Goal: Task Accomplishment & Management: Complete application form

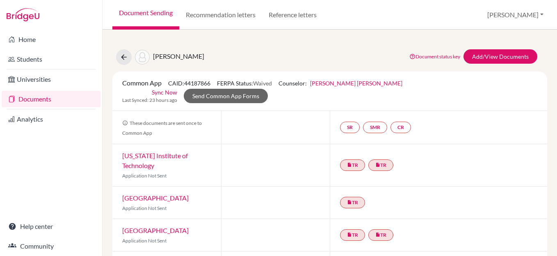
scroll to position [45, 0]
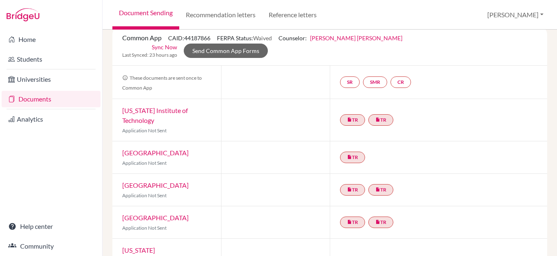
click at [35, 99] on link "Documents" at bounding box center [51, 99] width 99 height 16
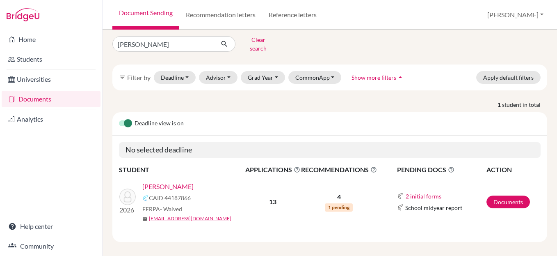
scroll to position [5, 0]
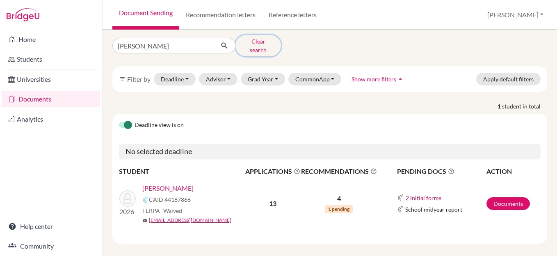
click at [252, 42] on button "Clear search" at bounding box center [259, 45] width 46 height 21
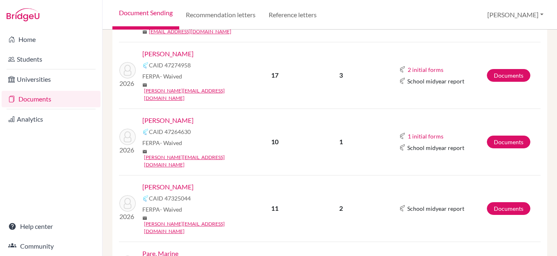
scroll to position [536, 0]
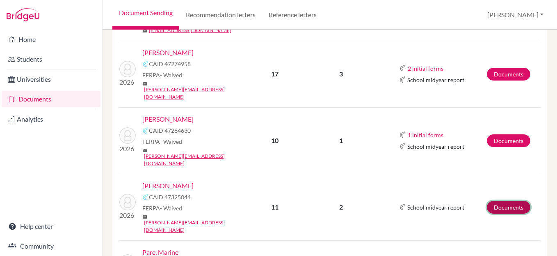
click at [504, 201] on link "Documents" at bounding box center [509, 207] width 44 height 13
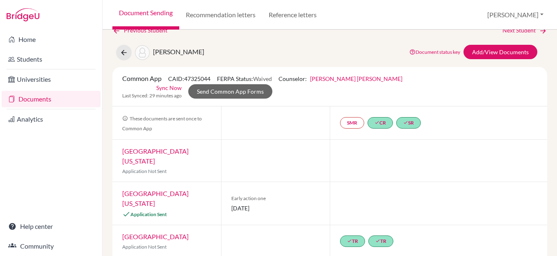
scroll to position [7, 0]
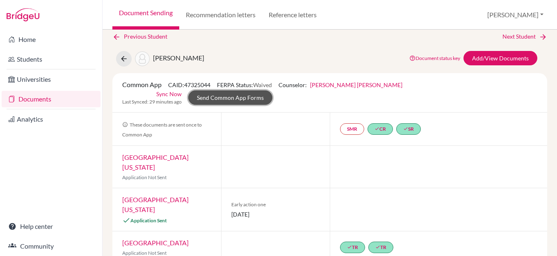
click at [273, 91] on link "Send Common App Forms" at bounding box center [230, 97] width 84 height 14
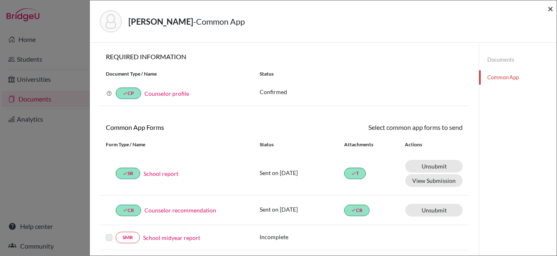
click at [549, 11] on span "×" at bounding box center [551, 8] width 6 height 12
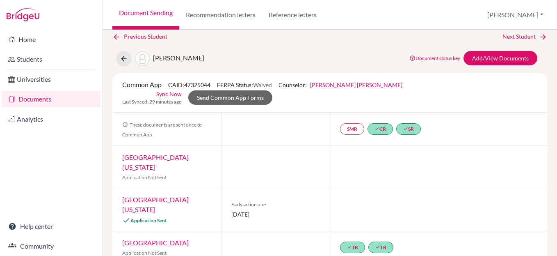
click at [140, 14] on link "Document Sending" at bounding box center [145, 15] width 67 height 30
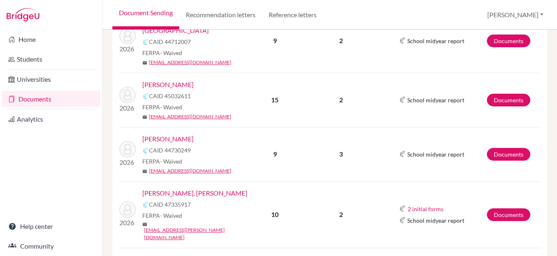
scroll to position [222, 0]
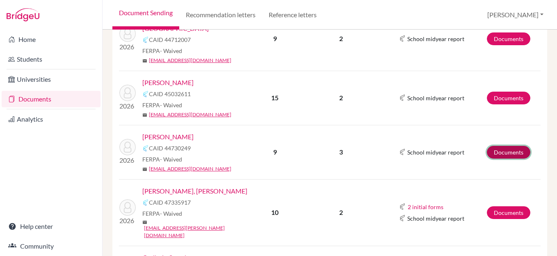
click at [510, 146] on link "Documents" at bounding box center [509, 152] width 44 height 13
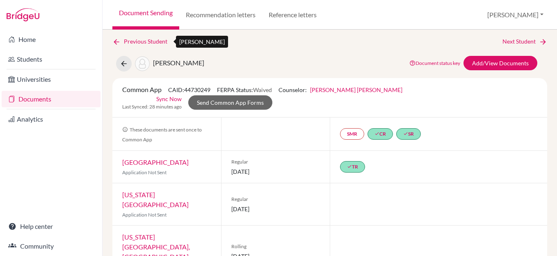
click at [136, 45] on link "Previous Student" at bounding box center [143, 41] width 62 height 9
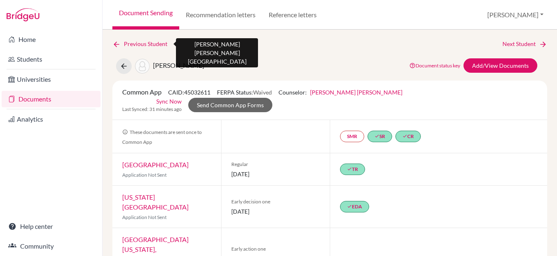
click at [156, 45] on link "Previous Student" at bounding box center [143, 43] width 62 height 9
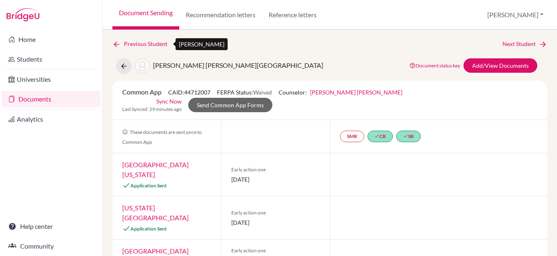
click at [142, 43] on link "Previous Student" at bounding box center [143, 43] width 62 height 9
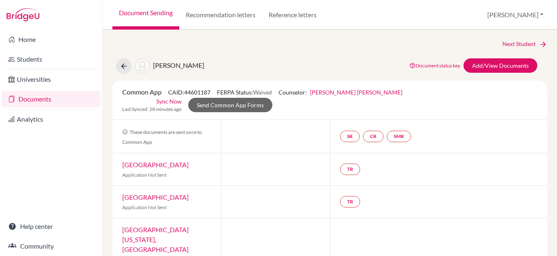
click at [180, 64] on span "Carbajal, Angelica" at bounding box center [178, 65] width 51 height 8
click at [124, 66] on icon at bounding box center [124, 66] width 8 height 8
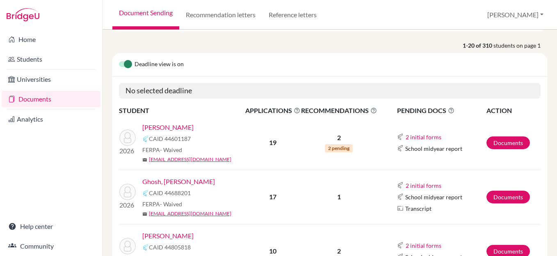
scroll to position [61, 0]
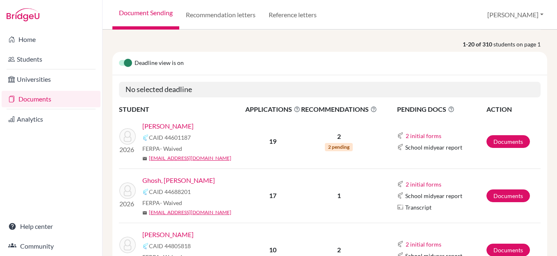
click at [177, 127] on link "[PERSON_NAME]" at bounding box center [167, 126] width 51 height 10
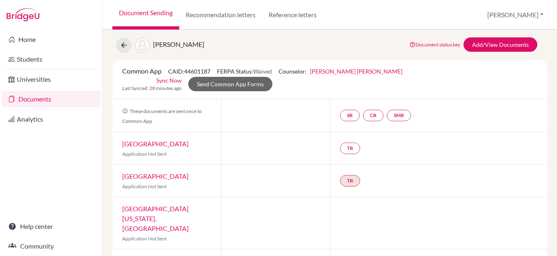
scroll to position [18, 0]
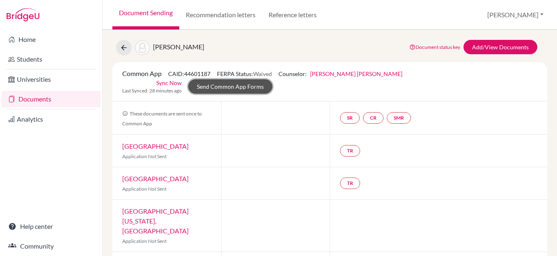
click at [273, 79] on link "Send Common App Forms" at bounding box center [230, 86] width 84 height 14
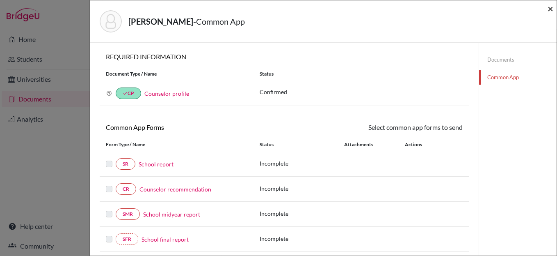
drag, startPoint x: 550, startPoint y: 10, endPoint x: 540, endPoint y: 18, distance: 13.1
click at [550, 10] on span "×" at bounding box center [551, 8] width 6 height 12
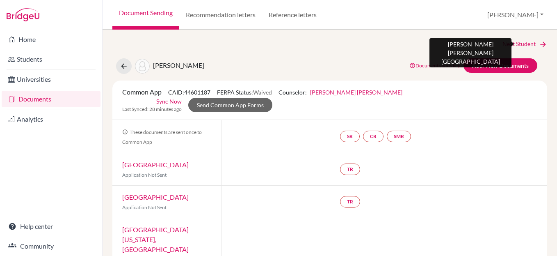
click at [521, 45] on link "Next Student" at bounding box center [525, 43] width 45 height 9
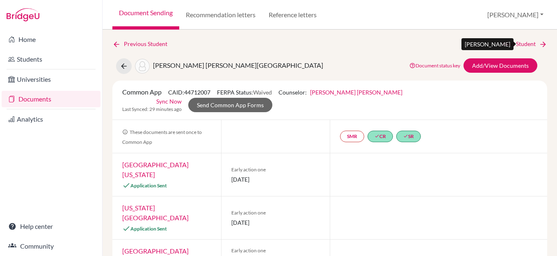
click at [521, 45] on link "Next Student" at bounding box center [525, 43] width 45 height 9
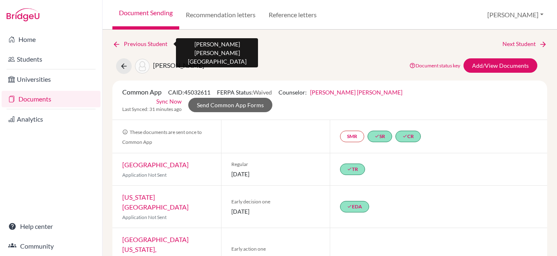
click at [133, 46] on link "Previous Student" at bounding box center [143, 43] width 62 height 9
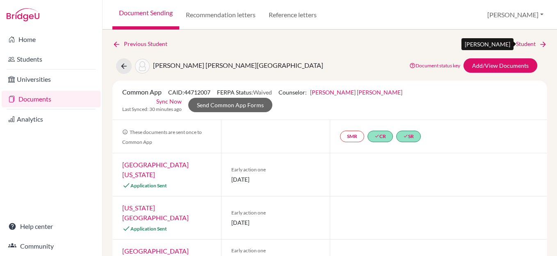
click at [526, 43] on link "Next Student" at bounding box center [525, 43] width 45 height 9
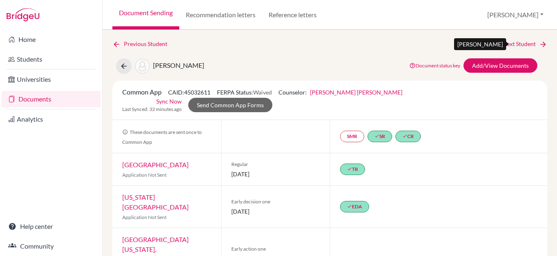
click at [514, 43] on link "Next Student" at bounding box center [525, 43] width 45 height 9
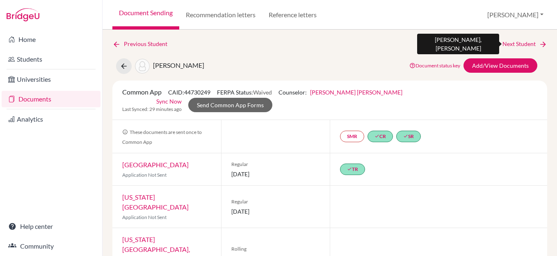
click at [511, 43] on link "Next Student" at bounding box center [525, 43] width 45 height 9
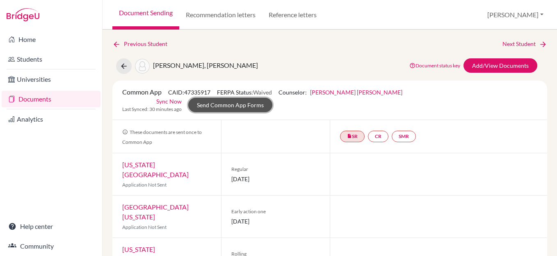
click at [273, 98] on link "Send Common App Forms" at bounding box center [230, 105] width 84 height 14
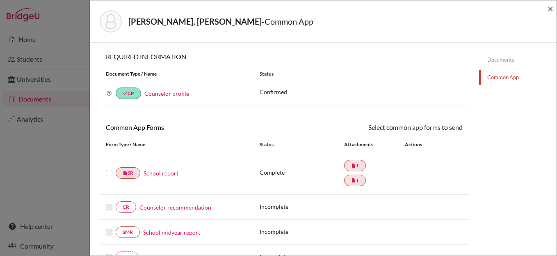
click at [497, 60] on link "Documents" at bounding box center [518, 60] width 78 height 14
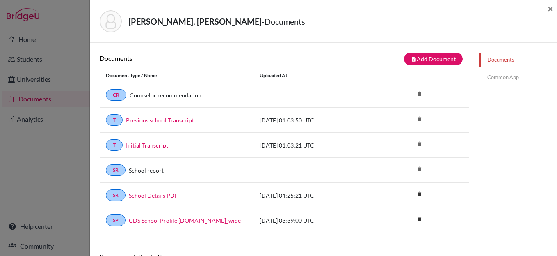
click at [500, 78] on link "Common App" at bounding box center [518, 77] width 78 height 14
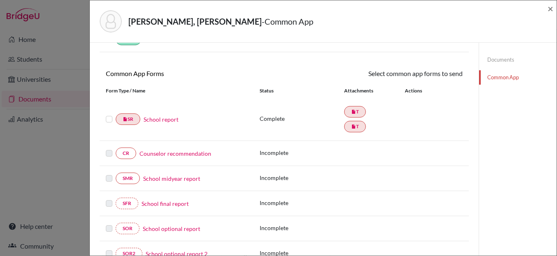
scroll to position [57, 0]
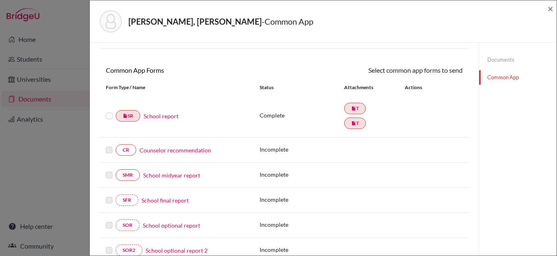
click at [166, 118] on link "School report" at bounding box center [161, 116] width 35 height 9
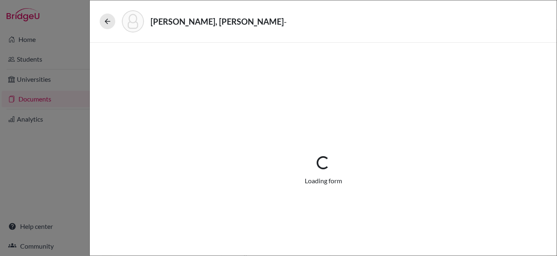
select select "2"
select select "687009"
select select "0"
select select "1"
select select "687011"
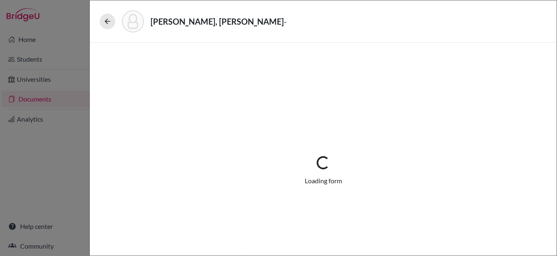
select select "0"
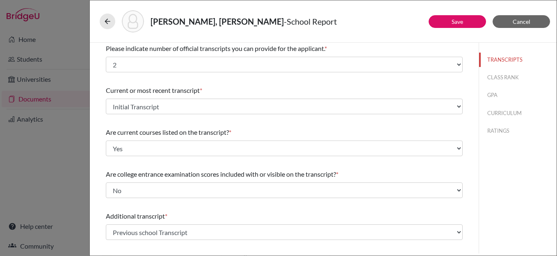
scroll to position [3, 0]
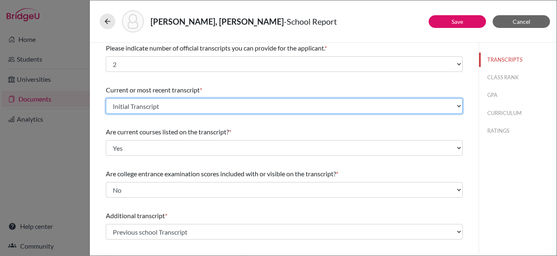
click at [233, 105] on select "Select existing document or upload a new one Initial Transcript Previous school…" at bounding box center [284, 106] width 357 height 16
select select "Upload New File"
click at [106, 98] on select "Select existing document or upload a new one Initial Transcript Previous school…" at bounding box center [284, 106] width 357 height 16
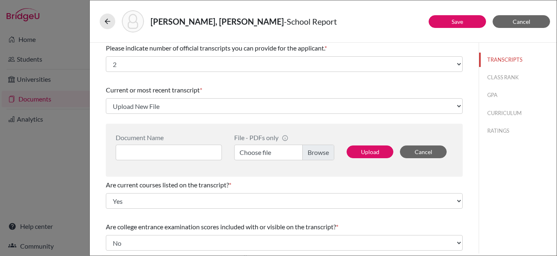
click at [314, 155] on label "Choose file" at bounding box center [284, 152] width 100 height 16
click at [314, 155] on input "Choose file" at bounding box center [284, 152] width 100 height 16
click at [169, 147] on input at bounding box center [169, 152] width 106 height 16
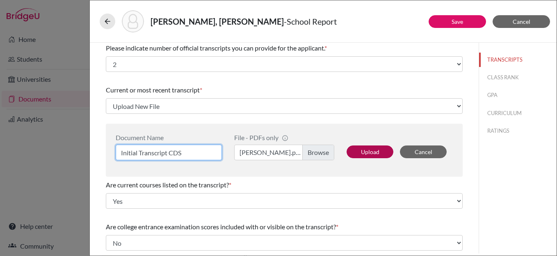
type input "Initial Transcript CDS"
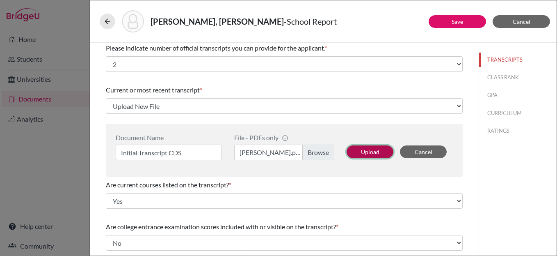
click at [368, 150] on button "Upload" at bounding box center [370, 151] width 47 height 13
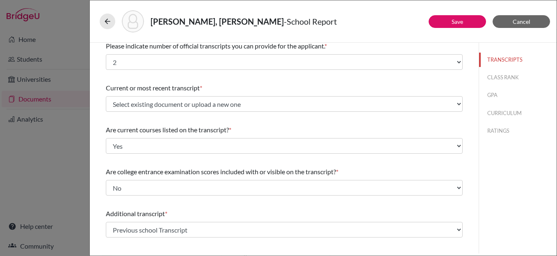
scroll to position [0, 0]
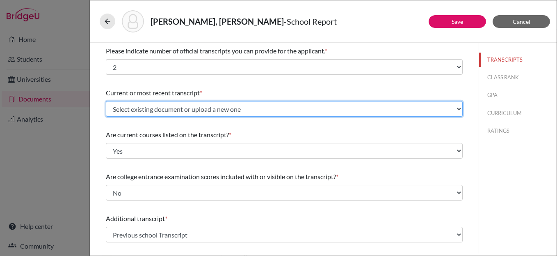
click at [241, 106] on select "Select existing document or upload a new one Initial Transcript CDS Initial Tra…" at bounding box center [284, 109] width 357 height 16
select select "688836"
click at [106, 101] on select "Select existing document or upload a new one Initial Transcript CDS Initial Tra…" at bounding box center [284, 109] width 357 height 16
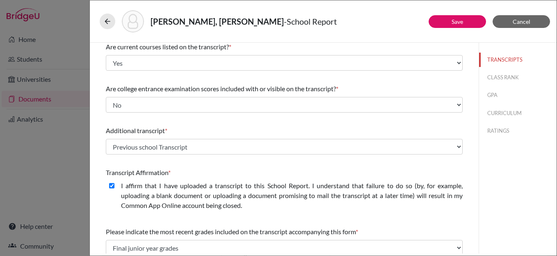
scroll to position [82, 0]
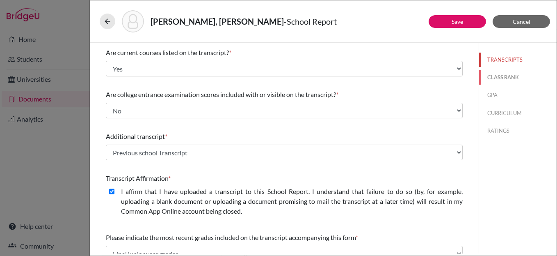
click at [497, 75] on button "CLASS RANK" at bounding box center [518, 77] width 78 height 14
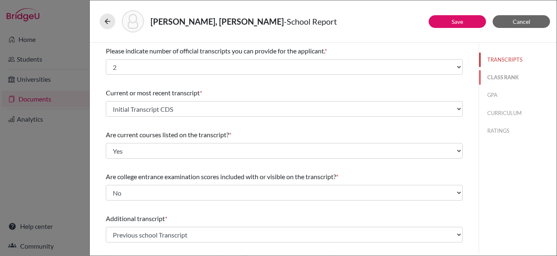
select select "5"
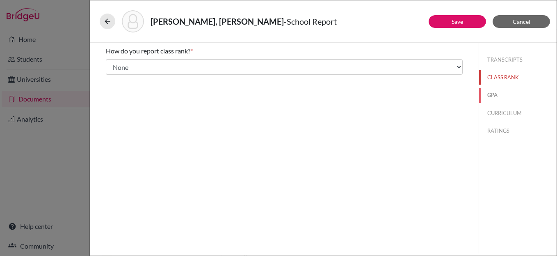
click at [495, 95] on button "GPA" at bounding box center [518, 95] width 78 height 14
type input "3.68"
type input "4.58"
select select "4"
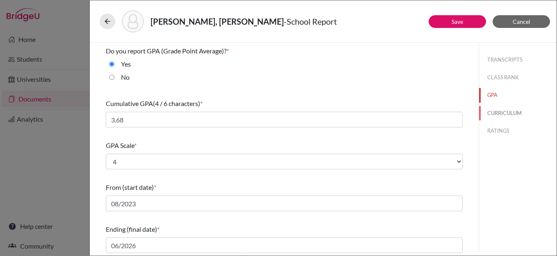
click at [506, 112] on button "CURRICULUM" at bounding box center [518, 113] width 78 height 14
select select "2"
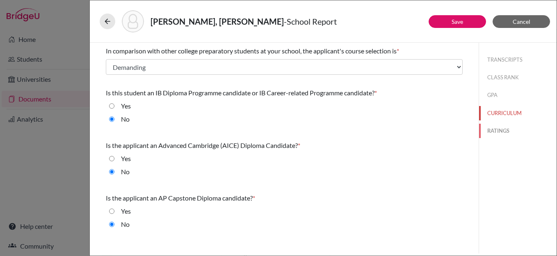
click at [499, 133] on button "RATINGS" at bounding box center [518, 131] width 78 height 14
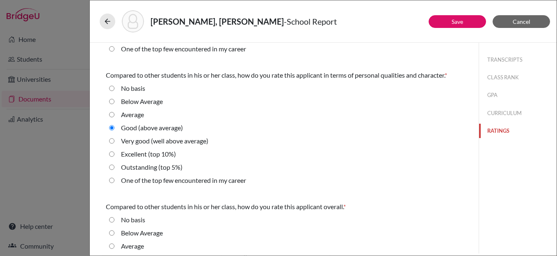
scroll to position [308, 0]
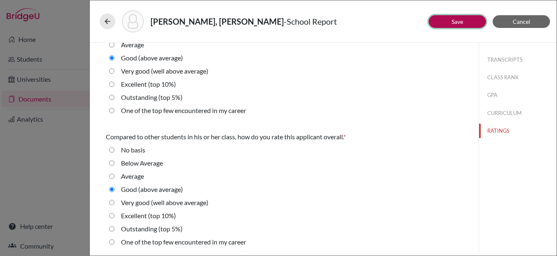
click at [440, 21] on button "Save" at bounding box center [457, 21] width 57 height 13
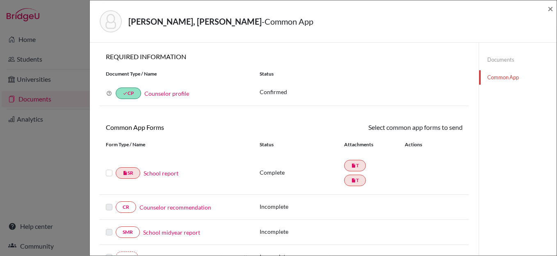
scroll to position [52, 0]
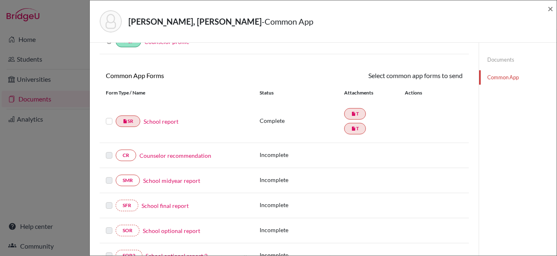
click at [171, 155] on link "Counselor recommendation" at bounding box center [176, 155] width 72 height 9
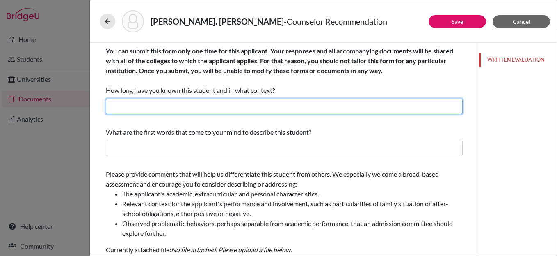
click at [174, 99] on input "text" at bounding box center [284, 107] width 357 height 16
drag, startPoint x: 161, startPoint y: 108, endPoint x: 161, endPoint y: 118, distance: 9.5
click at [161, 108] on input "I have known him for over two years now as his college counselor" at bounding box center [284, 107] width 357 height 16
click at [244, 106] on input "I have known her for over two years now as his college counselor" at bounding box center [284, 107] width 357 height 16
type input "I have known her for over two years now as her college counselor"
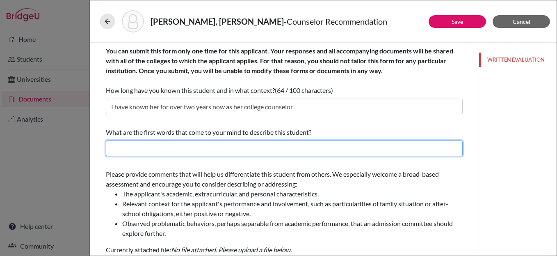
click at [125, 143] on input "text" at bounding box center [284, 148] width 357 height 16
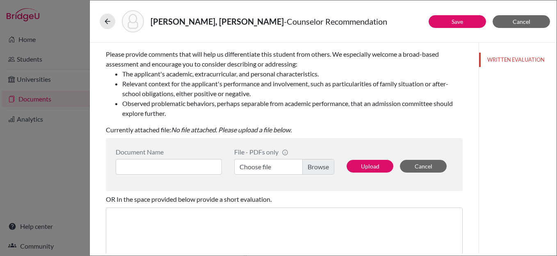
scroll to position [122, 0]
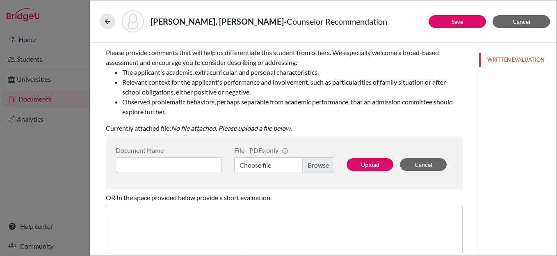
type input "She is proactive, determined, and hardworking"
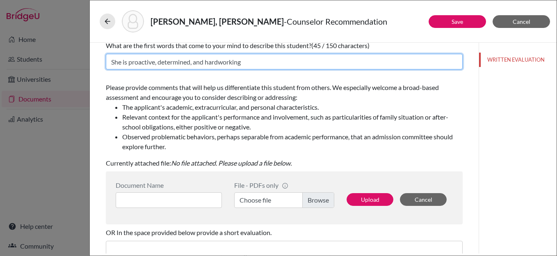
scroll to position [98, 0]
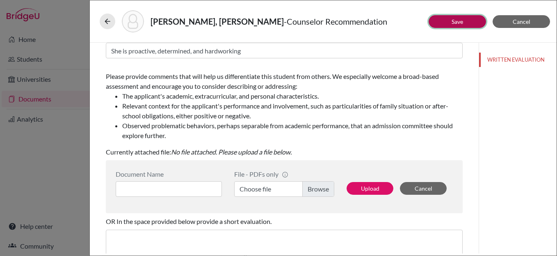
click at [456, 19] on link "Save" at bounding box center [457, 21] width 11 height 7
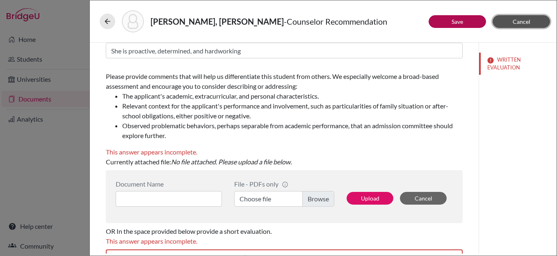
click at [516, 21] on span "Cancel" at bounding box center [522, 21] width 18 height 7
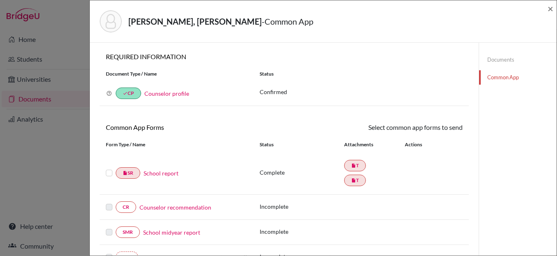
click at [110, 168] on label at bounding box center [109, 168] width 7 height 0
click at [0, 0] on input "checkbox" at bounding box center [0, 0] width 0 height 0
click at [550, 9] on span "×" at bounding box center [551, 8] width 6 height 12
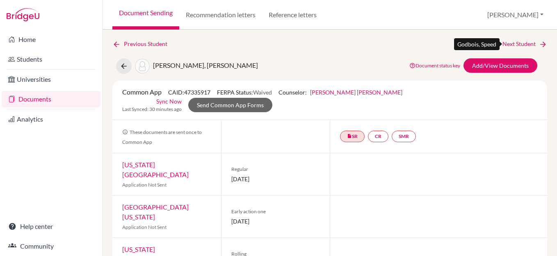
click at [520, 43] on link "Next Student" at bounding box center [525, 43] width 45 height 9
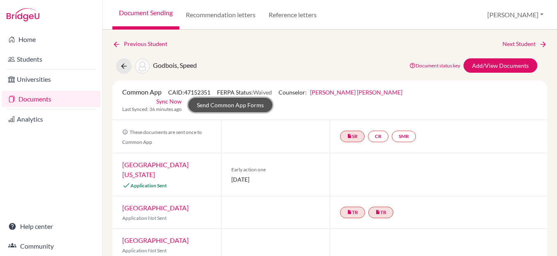
click at [273, 98] on link "Send Common App Forms" at bounding box center [230, 105] width 84 height 14
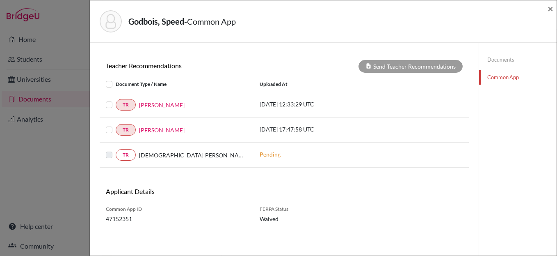
scroll to position [280, 0]
click at [116, 79] on label at bounding box center [116, 79] width 0 height 0
click at [0, 0] on input "checkbox" at bounding box center [0, 0] width 0 height 0
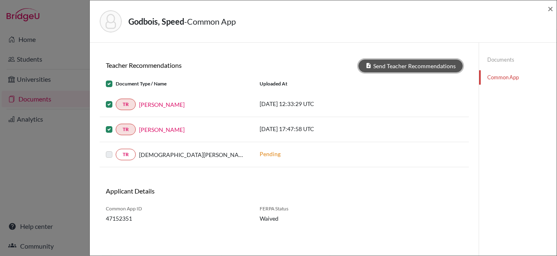
click at [420, 66] on button "Send Teacher Recommendations" at bounding box center [411, 66] width 104 height 13
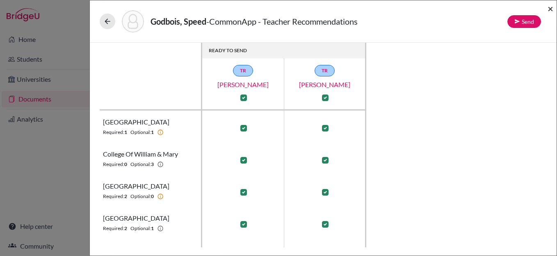
click at [549, 9] on span "×" at bounding box center [551, 8] width 6 height 12
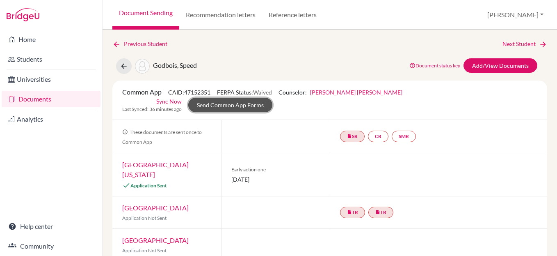
click at [273, 98] on link "Send Common App Forms" at bounding box center [230, 105] width 84 height 14
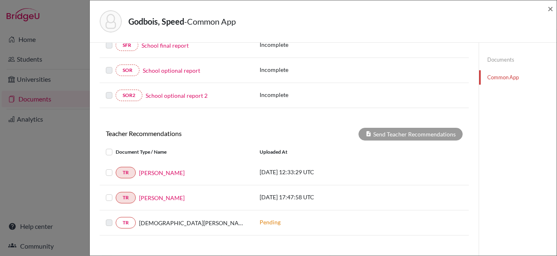
scroll to position [272, 0]
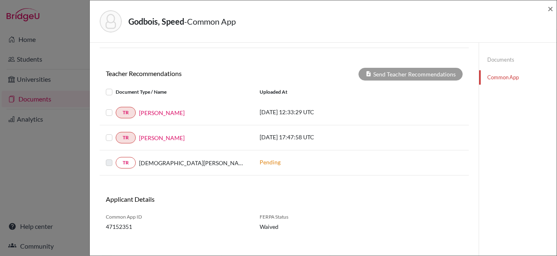
click at [116, 87] on label at bounding box center [116, 87] width 0 height 0
click at [0, 0] on input "checkbox" at bounding box center [0, 0] width 0 height 0
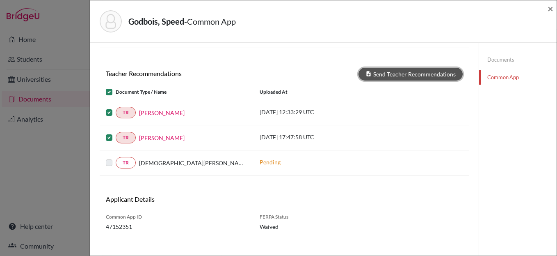
click at [398, 72] on button "Send Teacher Recommendations" at bounding box center [411, 74] width 104 height 13
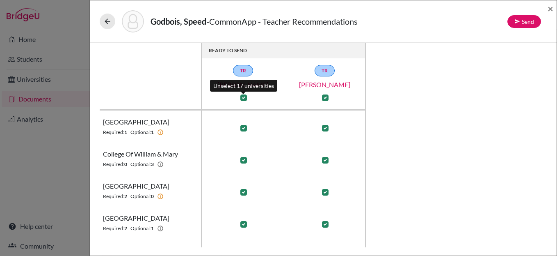
drag, startPoint x: 242, startPoint y: 96, endPoint x: 249, endPoint y: 99, distance: 7.5
click at [242, 96] on label at bounding box center [244, 97] width 7 height 7
click at [242, 96] on input "checkbox" at bounding box center [241, 97] width 7 height 8
checkbox input "false"
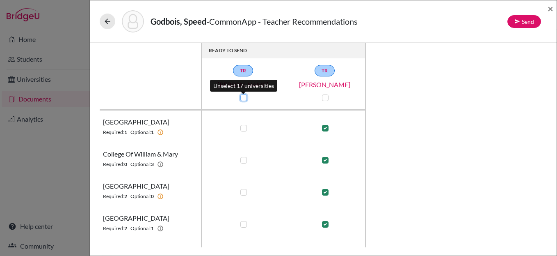
checkbox input "false"
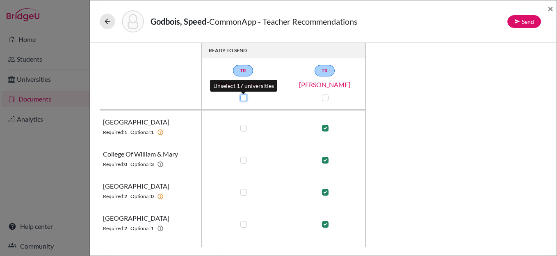
checkbox input "false"
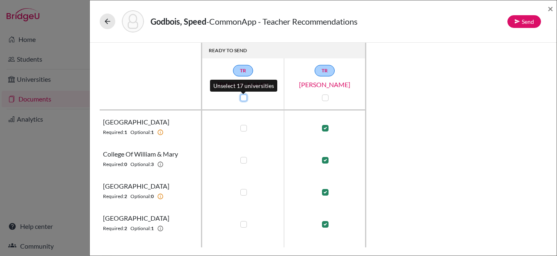
checkbox input "false"
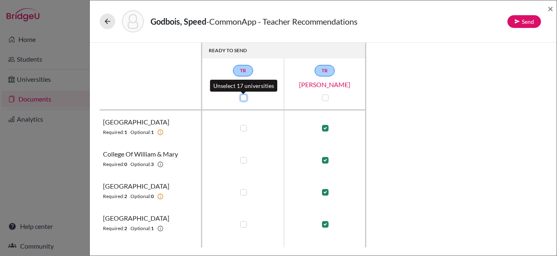
checkbox input "false"
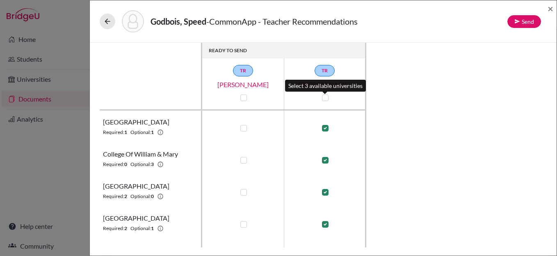
click at [326, 98] on label at bounding box center [325, 97] width 7 height 7
click at [326, 98] on input "checkbox" at bounding box center [323, 97] width 7 height 8
checkbox input "true"
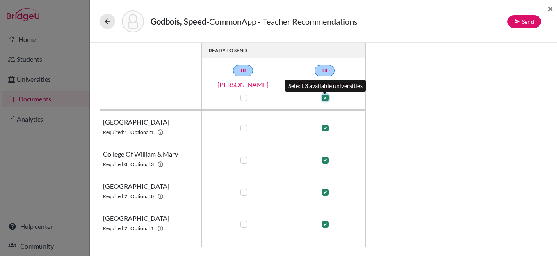
checkbox input "true"
click at [326, 98] on label at bounding box center [325, 97] width 7 height 7
click at [326, 98] on input "checkbox" at bounding box center [323, 97] width 7 height 8
checkbox input "false"
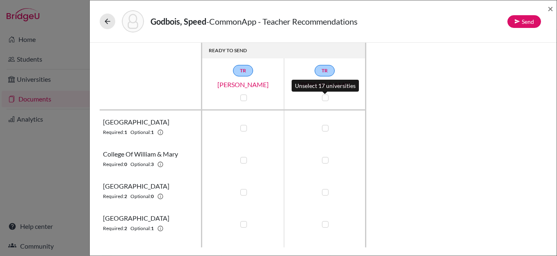
checkbox input "false"
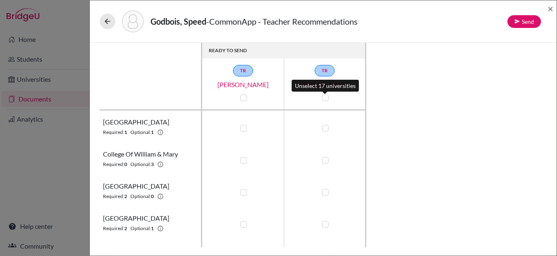
checkbox input "false"
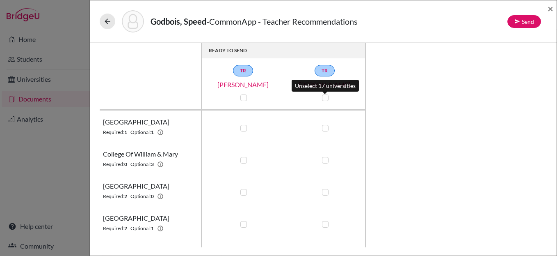
checkbox input "false"
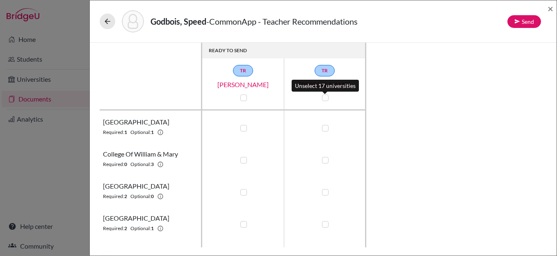
checkbox input "false"
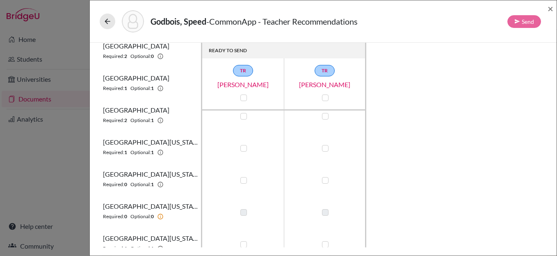
scroll to position [350, 0]
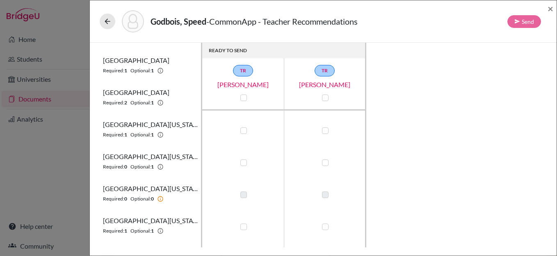
click at [326, 163] on label at bounding box center [325, 162] width 7 height 7
click at [326, 163] on input "checkbox" at bounding box center [323, 162] width 7 height 8
checkbox input "true"
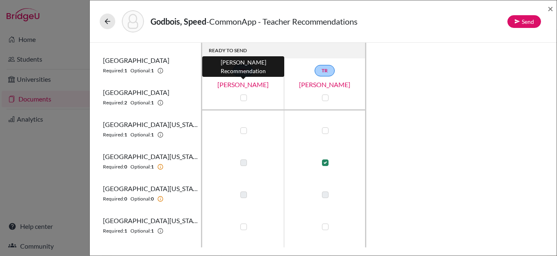
scroll to position [349, 0]
click at [248, 85] on link "Chad Laroche" at bounding box center [243, 85] width 82 height 10
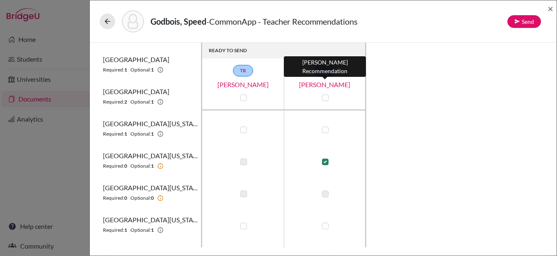
click at [333, 85] on link "Patrick Harmon" at bounding box center [325, 85] width 82 height 10
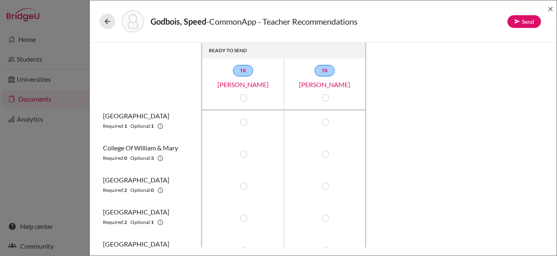
scroll to position [0, 0]
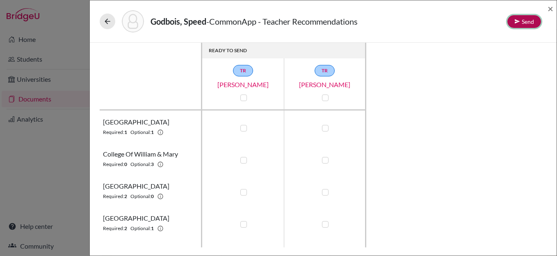
click at [523, 23] on button "Send" at bounding box center [525, 21] width 34 height 13
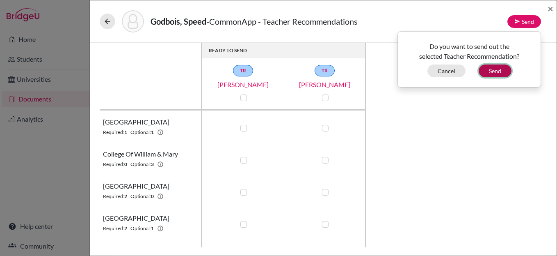
click at [496, 71] on button "Send" at bounding box center [495, 70] width 33 height 13
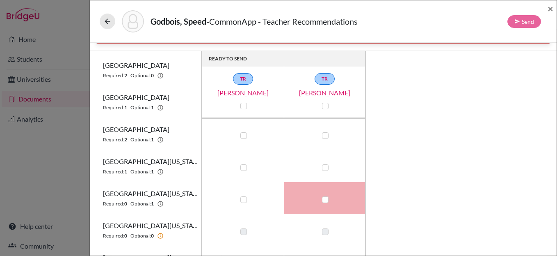
scroll to position [336, 0]
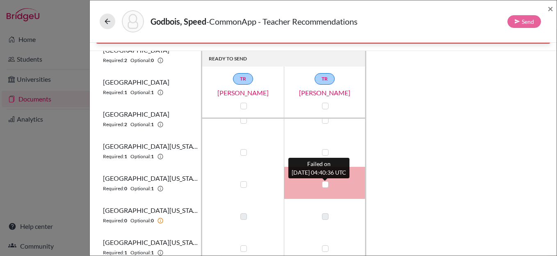
click at [322, 183] on label at bounding box center [325, 184] width 7 height 7
click at [322, 183] on input "checkbox" at bounding box center [323, 183] width 7 height 8
checkbox input "true"
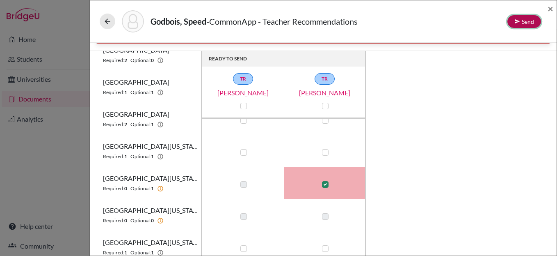
click at [523, 25] on button "Send" at bounding box center [525, 21] width 34 height 13
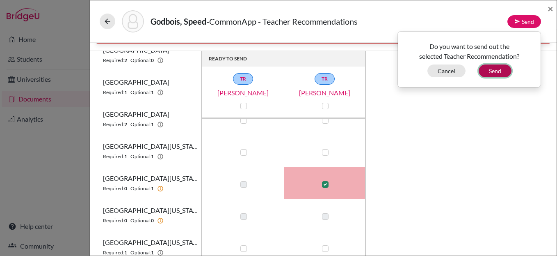
click at [498, 71] on button "Send" at bounding box center [495, 70] width 33 height 13
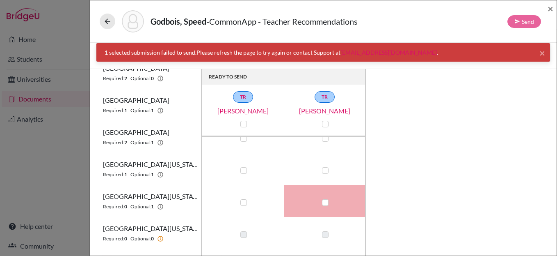
scroll to position [6, 0]
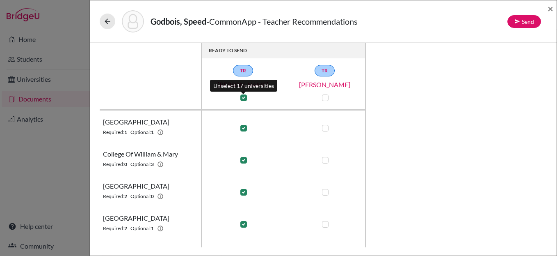
click at [243, 97] on label at bounding box center [244, 97] width 7 height 7
click at [243, 97] on input "checkbox" at bounding box center [241, 97] width 7 height 8
checkbox input "false"
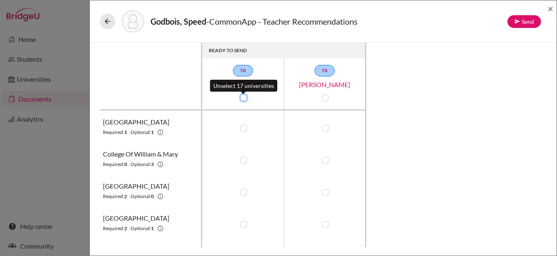
checkbox input "false"
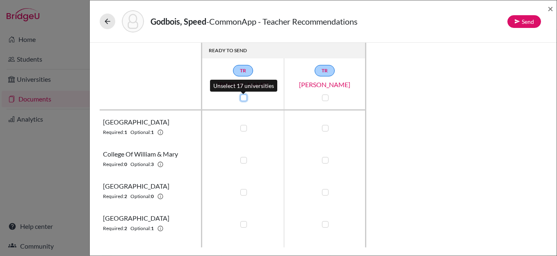
checkbox input "false"
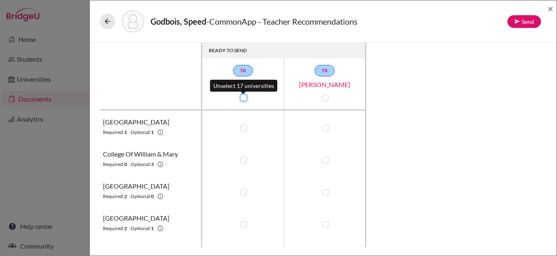
checkbox input "false"
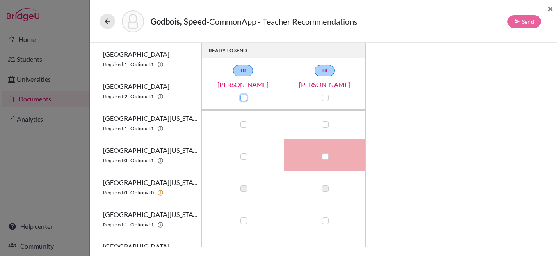
scroll to position [363, 0]
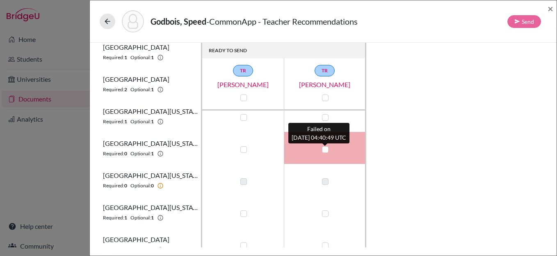
click at [327, 147] on label at bounding box center [325, 149] width 7 height 7
click at [327, 147] on input "checkbox" at bounding box center [323, 148] width 7 height 8
checkbox input "true"
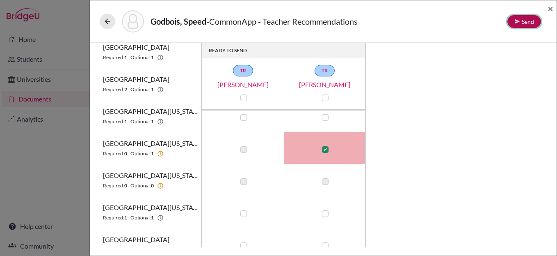
click at [521, 22] on button "Send" at bounding box center [525, 21] width 34 height 13
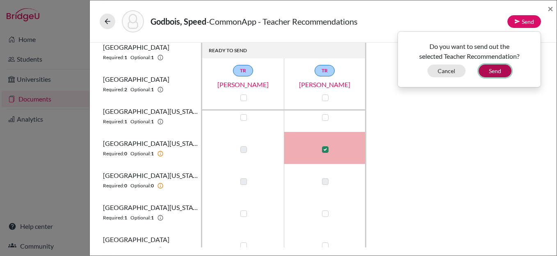
click at [495, 73] on button "Send" at bounding box center [495, 70] width 33 height 13
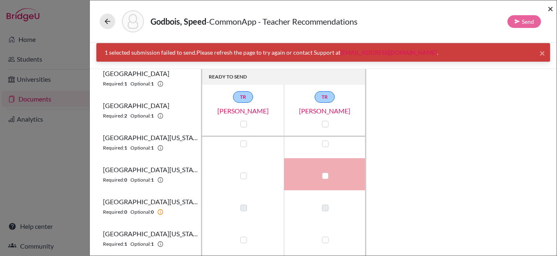
click at [552, 10] on span "×" at bounding box center [551, 8] width 6 height 12
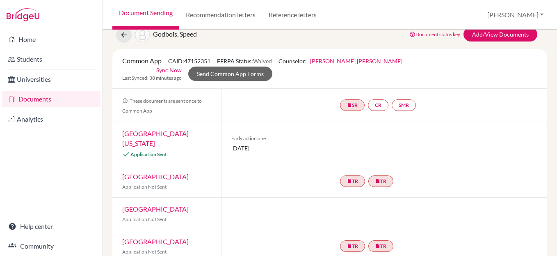
scroll to position [28, 0]
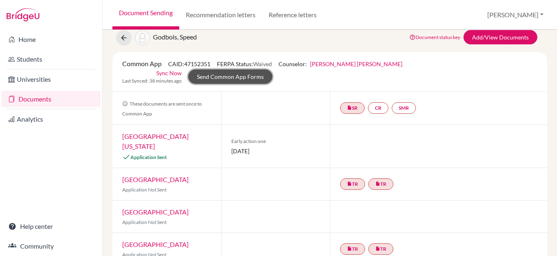
click at [273, 69] on link "Send Common App Forms" at bounding box center [230, 76] width 84 height 14
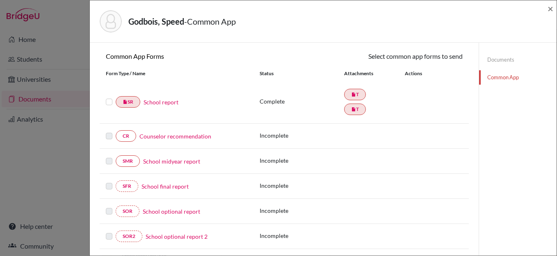
scroll to position [71, 0]
click at [108, 103] on div "insert_drive_file SR School report" at bounding box center [177, 101] width 142 height 11
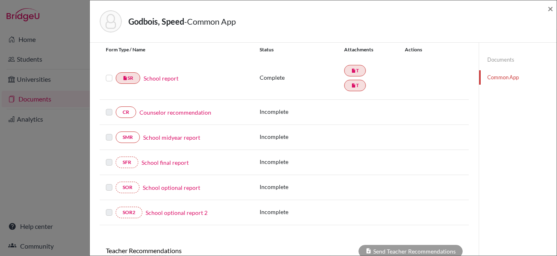
scroll to position [96, 0]
click at [110, 72] on label at bounding box center [109, 72] width 7 height 0
click at [0, 0] on input "checkbox" at bounding box center [0, 0] width 0 height 0
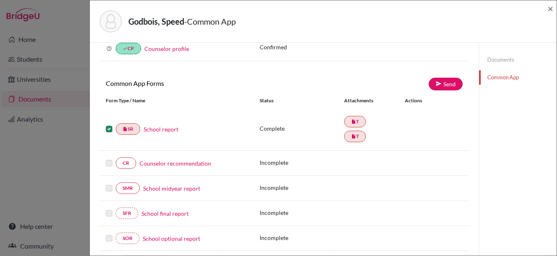
scroll to position [42, 0]
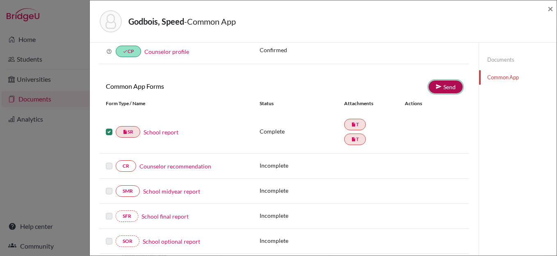
click at [448, 86] on link "Send" at bounding box center [446, 86] width 34 height 13
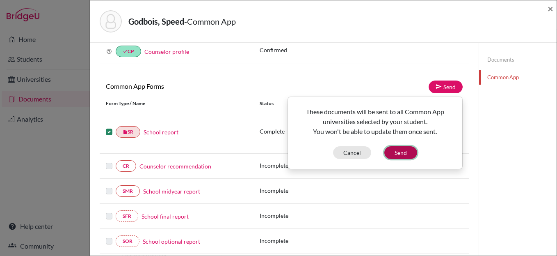
click at [404, 151] on button "Send" at bounding box center [401, 152] width 33 height 13
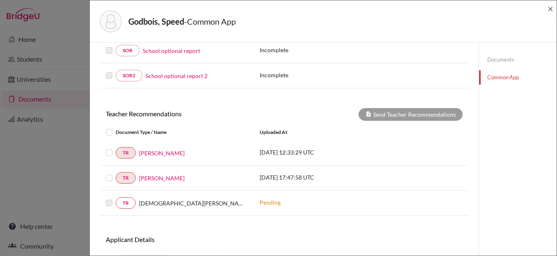
scroll to position [233, 0]
click at [116, 172] on label at bounding box center [116, 172] width 0 height 0
click at [0, 0] on input "checkbox" at bounding box center [0, 0] width 0 height 0
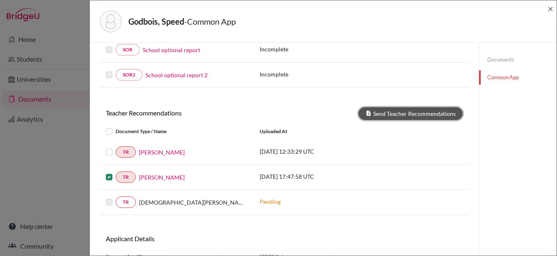
click at [414, 114] on button "Send Teacher Recommendations" at bounding box center [411, 113] width 104 height 13
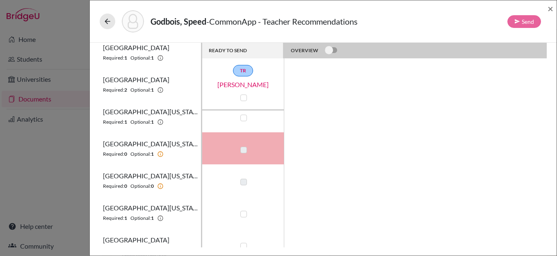
scroll to position [363, 0]
click at [246, 150] on label at bounding box center [244, 149] width 7 height 7
click at [243, 151] on label at bounding box center [244, 149] width 7 height 7
click at [243, 213] on label at bounding box center [244, 213] width 7 height 7
click at [243, 213] on input "checkbox" at bounding box center [241, 213] width 7 height 8
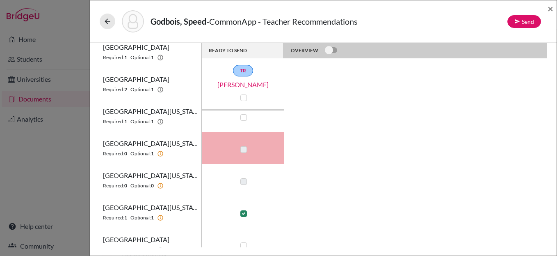
click at [245, 214] on label at bounding box center [244, 213] width 7 height 7
click at [245, 214] on input "checkbox" at bounding box center [241, 213] width 7 height 8
checkbox input "false"
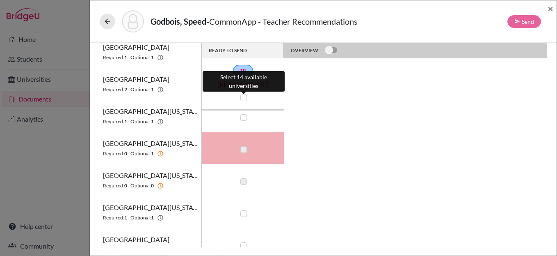
click at [243, 97] on label at bounding box center [244, 97] width 7 height 7
click at [243, 97] on input "checkbox" at bounding box center [241, 97] width 7 height 8
checkbox input "true"
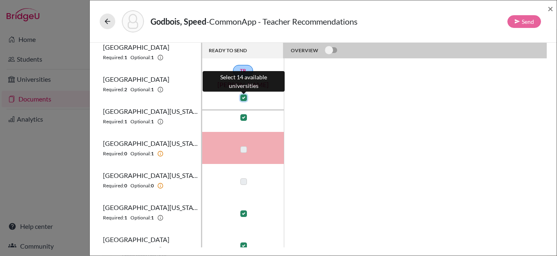
checkbox input "true"
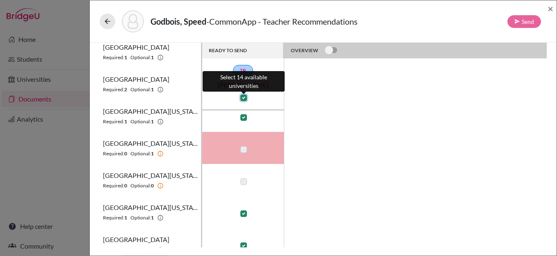
checkbox input "true"
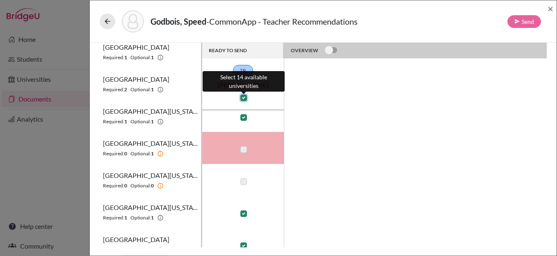
checkbox input "true"
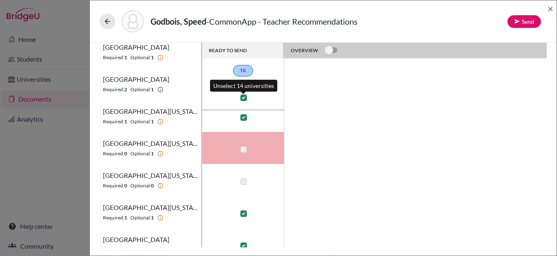
click at [243, 97] on label at bounding box center [244, 97] width 7 height 7
click at [243, 97] on input "checkbox" at bounding box center [241, 97] width 7 height 8
checkbox input "false"
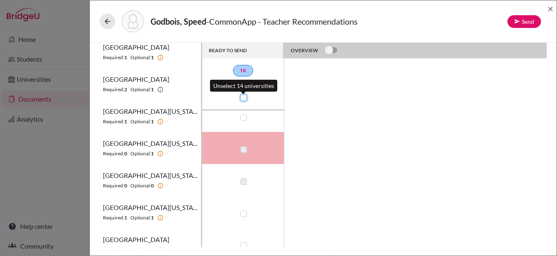
checkbox input "false"
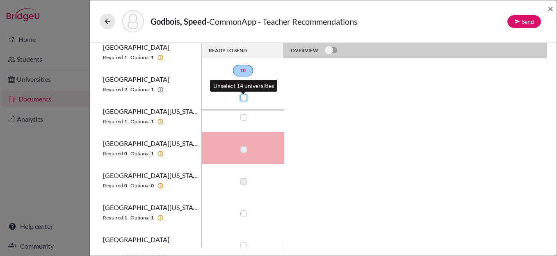
checkbox input "false"
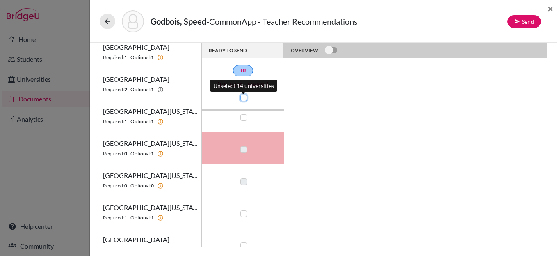
checkbox input "false"
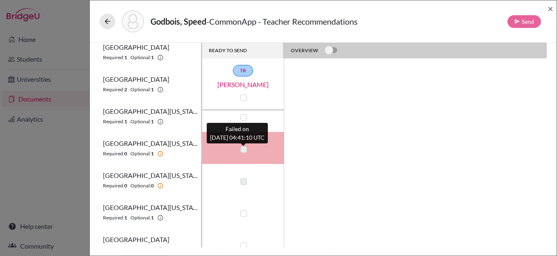
click at [243, 152] on label at bounding box center [244, 149] width 7 height 7
click at [245, 149] on label at bounding box center [244, 149] width 7 height 7
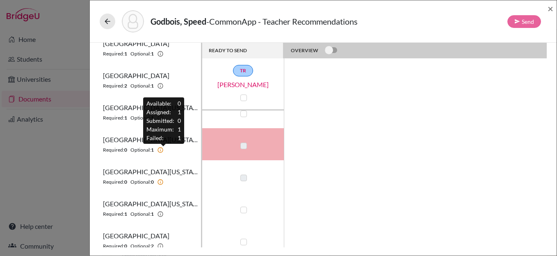
click at [163, 149] on icon at bounding box center [160, 150] width 7 height 7
click at [164, 150] on icon at bounding box center [160, 150] width 7 height 7
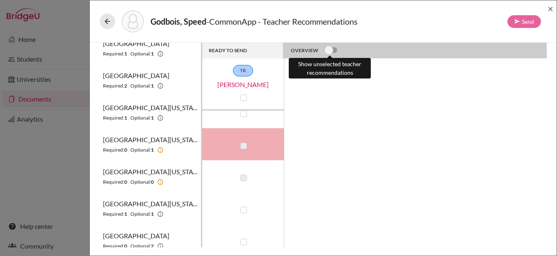
click at [325, 46] on label at bounding box center [325, 46] width 0 height 0
click at [326, 49] on input "checkbox" at bounding box center [328, 50] width 7 height 8
checkbox input "true"
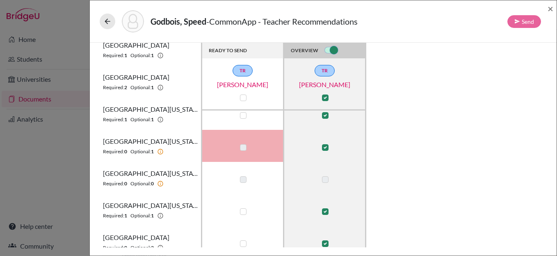
scroll to position [355, 0]
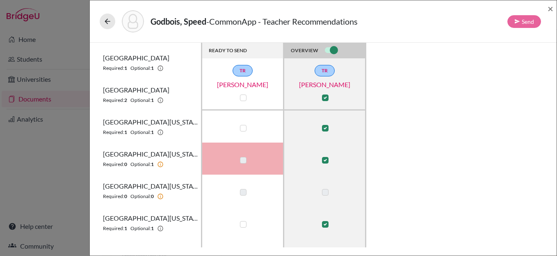
click at [328, 154] on td at bounding box center [325, 158] width 82 height 32
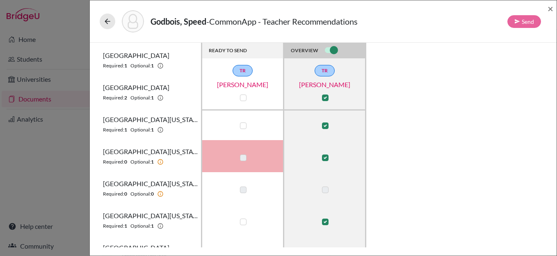
click at [326, 157] on label at bounding box center [325, 157] width 7 height 7
click at [326, 157] on input "checkbox" at bounding box center [323, 157] width 7 height 8
checkbox input "false"
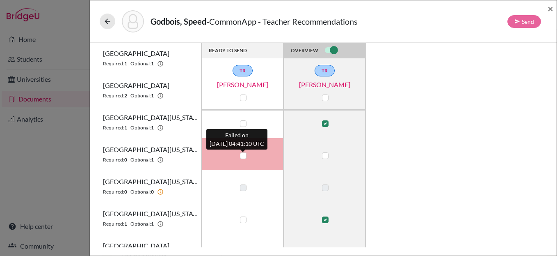
click at [245, 156] on label at bounding box center [243, 155] width 7 height 7
click at [245, 156] on input "checkbox" at bounding box center [241, 155] width 7 height 8
checkbox input "true"
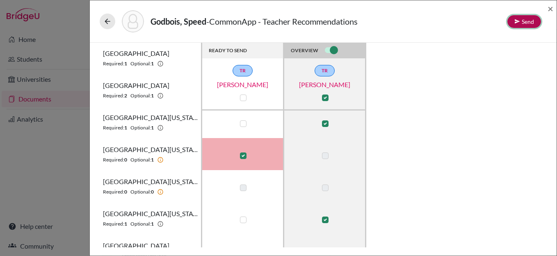
click at [525, 23] on button "Send" at bounding box center [525, 21] width 34 height 13
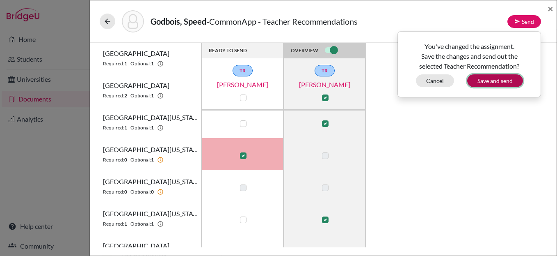
click at [498, 80] on button "Save and send" at bounding box center [496, 80] width 56 height 13
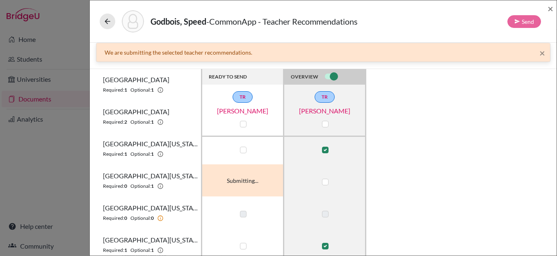
checkbox input "true"
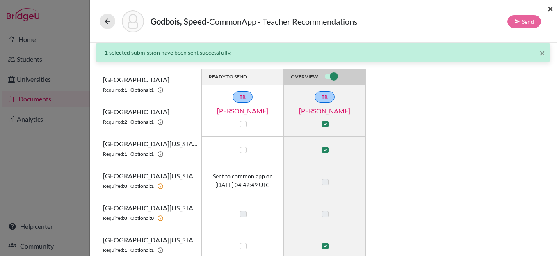
click at [550, 9] on span "×" at bounding box center [551, 8] width 6 height 12
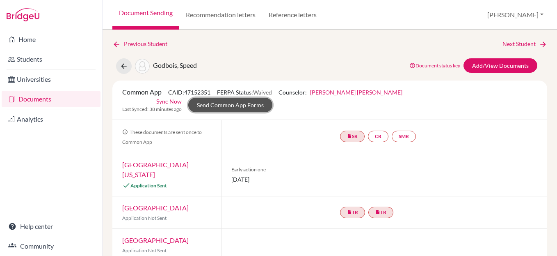
click at [273, 98] on link "Send Common App Forms" at bounding box center [230, 105] width 84 height 14
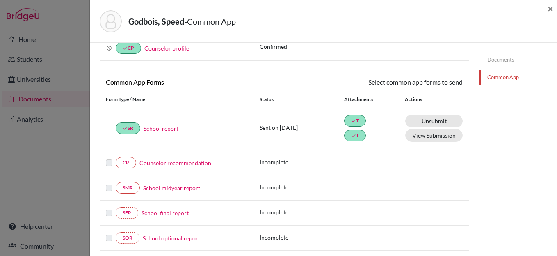
scroll to position [43, 0]
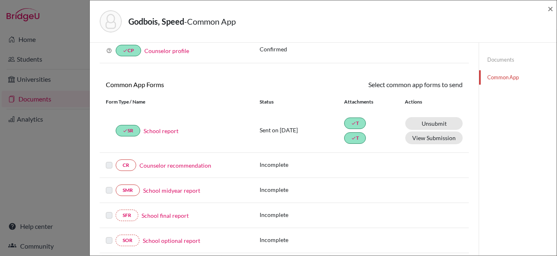
click at [163, 165] on link "Counselor recommendation" at bounding box center [176, 165] width 72 height 9
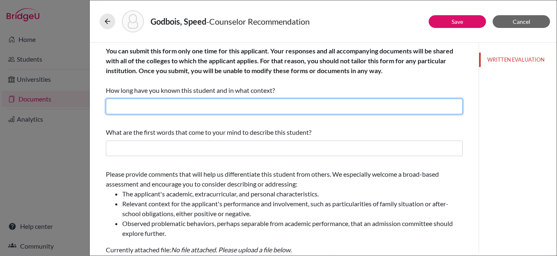
click at [174, 105] on input "text" at bounding box center [284, 107] width 357 height 16
type input "I have known him for over two years now as his college counselor"
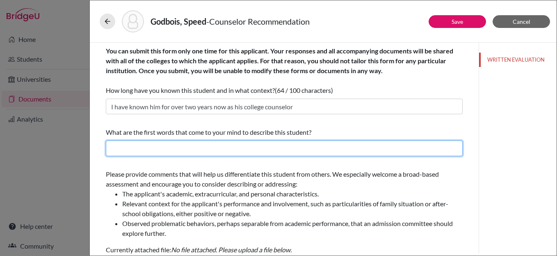
click at [206, 147] on input "text" at bounding box center [284, 148] width 357 height 16
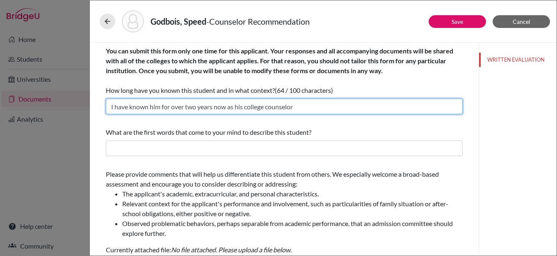
click at [300, 105] on input "I have known him for over two years now as his college counselor" at bounding box center [284, 107] width 357 height 16
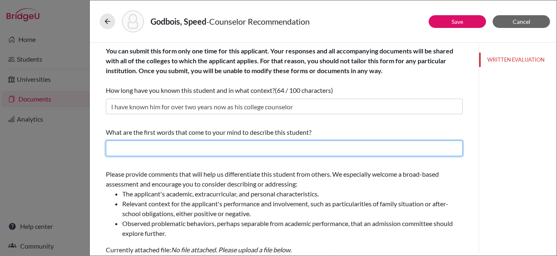
click at [228, 145] on input "text" at bounding box center [284, 148] width 357 height 16
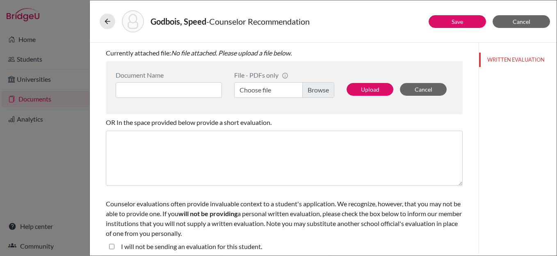
scroll to position [201, 0]
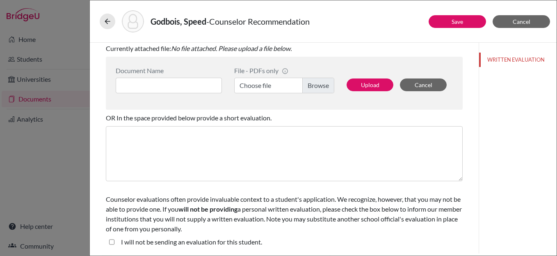
type input "He is determined, proactive, and academically engaging in the classroom. He is …"
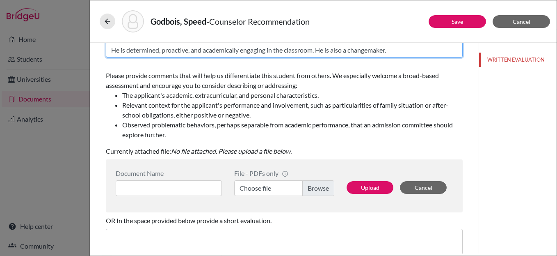
scroll to position [107, 0]
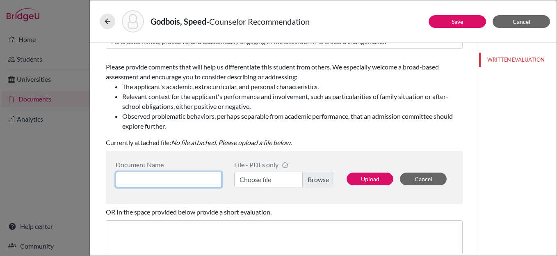
click at [177, 174] on input at bounding box center [169, 180] width 106 height 16
type input "Counselor LOR"
click at [313, 177] on label "Choose file" at bounding box center [284, 180] width 100 height 16
click at [313, 177] on input "Choose file" at bounding box center [284, 180] width 100 height 16
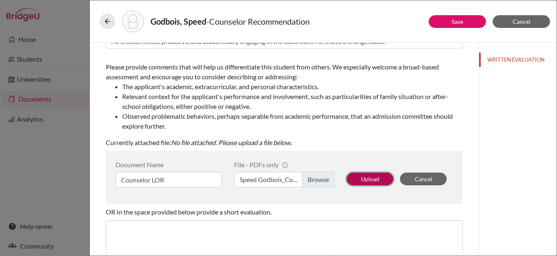
click at [362, 177] on button "Upload" at bounding box center [370, 178] width 47 height 13
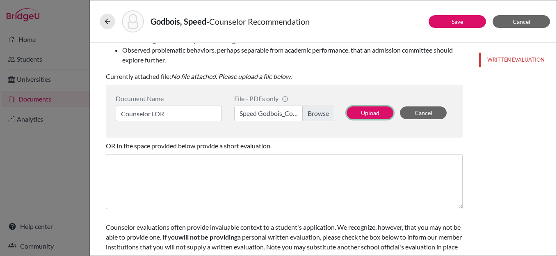
scroll to position [201, 0]
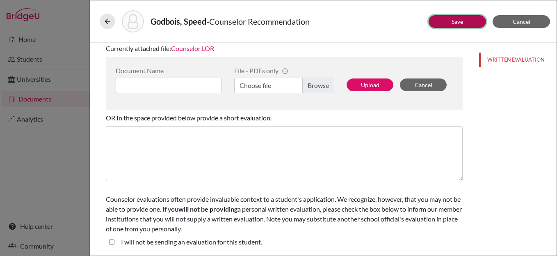
click at [454, 21] on link "Save" at bounding box center [457, 21] width 11 height 7
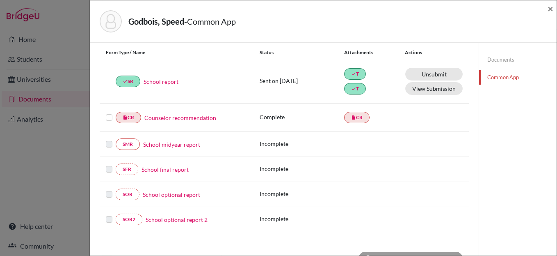
scroll to position [92, 0]
click at [107, 112] on div at bounding box center [111, 117] width 10 height 10
click at [110, 112] on label at bounding box center [109, 112] width 7 height 0
click at [0, 0] on input "checkbox" at bounding box center [0, 0] width 0 height 0
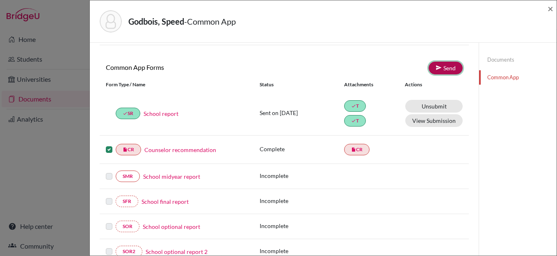
click at [445, 68] on link "Send" at bounding box center [446, 68] width 34 height 13
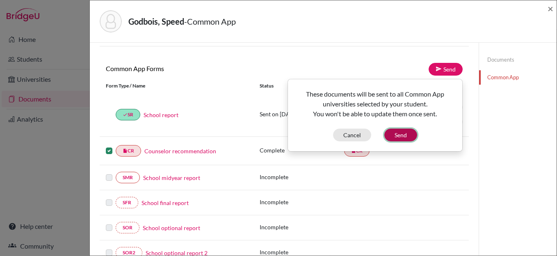
click at [403, 137] on button "Send" at bounding box center [401, 134] width 33 height 13
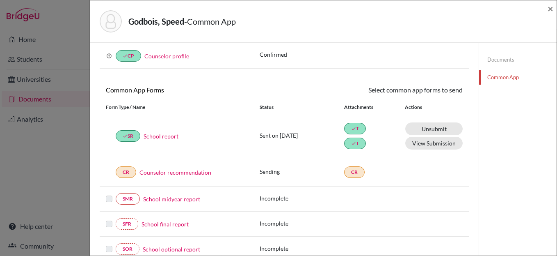
scroll to position [0, 0]
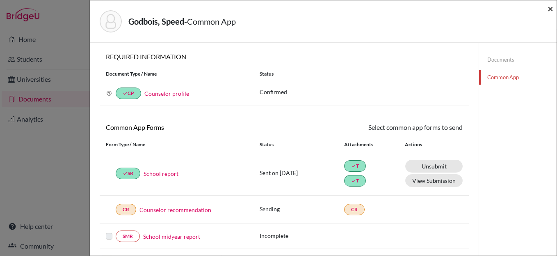
click at [550, 8] on span "×" at bounding box center [551, 8] width 6 height 12
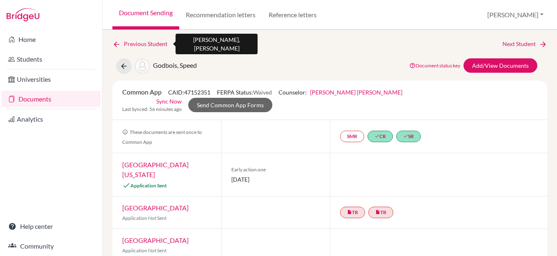
click at [140, 40] on link "Previous Student" at bounding box center [143, 43] width 62 height 9
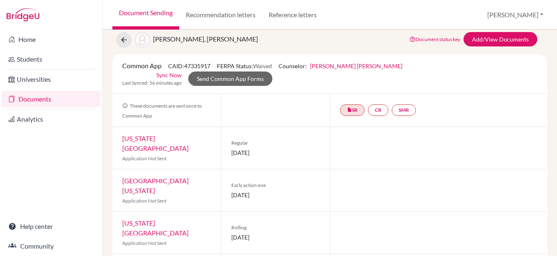
scroll to position [24, 0]
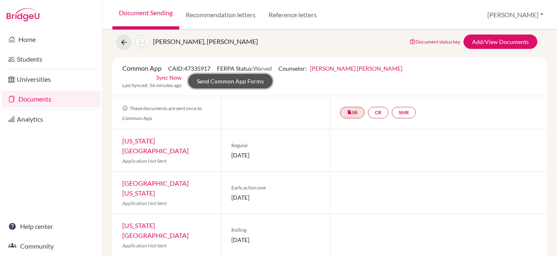
click at [273, 74] on link "Send Common App Forms" at bounding box center [230, 81] width 84 height 14
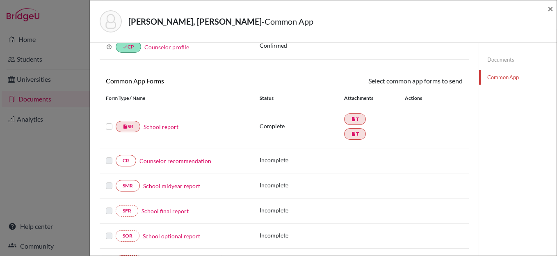
scroll to position [47, 0]
click at [495, 57] on link "Documents" at bounding box center [518, 60] width 78 height 14
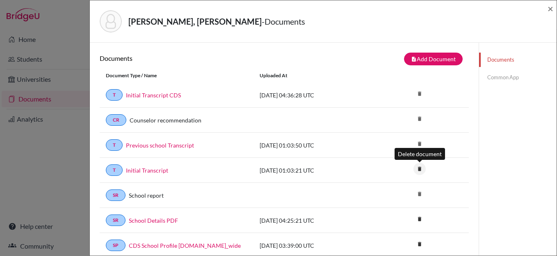
click at [420, 170] on icon "delete" at bounding box center [420, 169] width 12 height 12
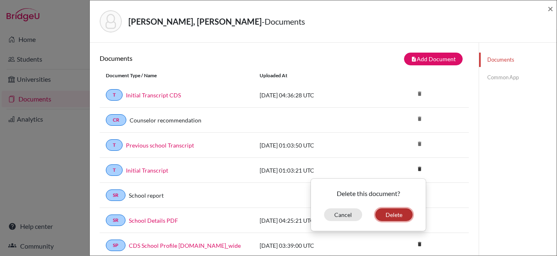
click at [389, 214] on button "Delete" at bounding box center [394, 214] width 37 height 13
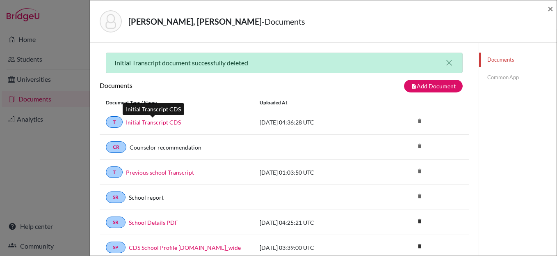
click at [167, 121] on link "Initial Transcript CDS" at bounding box center [153, 122] width 55 height 9
click at [550, 8] on span "×" at bounding box center [551, 8] width 6 height 12
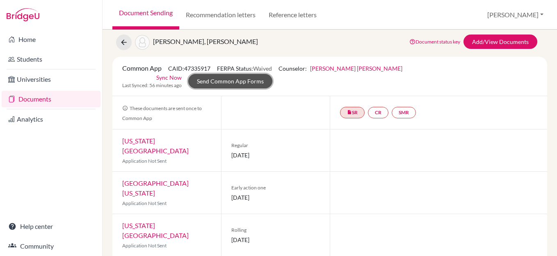
click at [273, 74] on link "Send Common App Forms" at bounding box center [230, 81] width 84 height 14
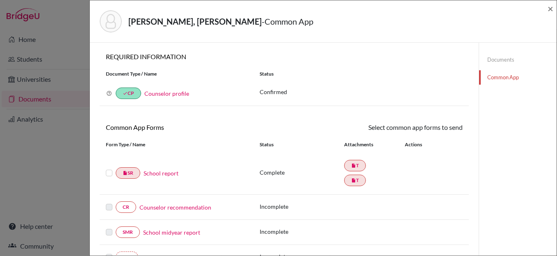
click at [160, 174] on link "School report" at bounding box center [161, 173] width 35 height 9
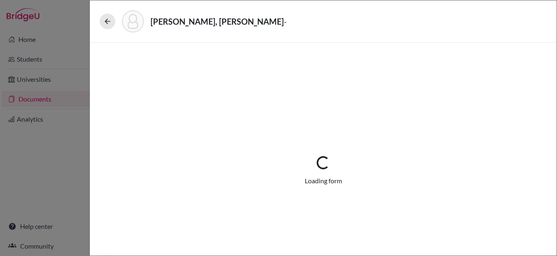
select select "2"
select select "688836"
select select "0"
select select "1"
select select "687011"
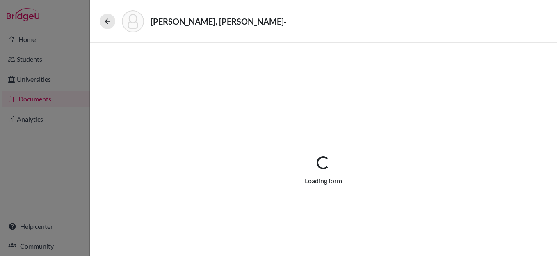
select select "0"
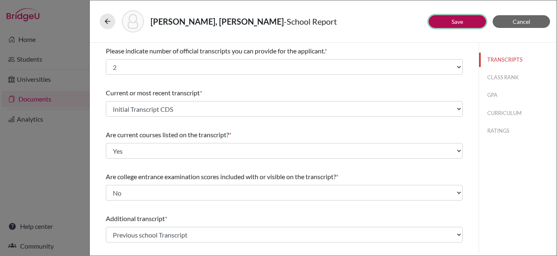
click at [442, 23] on button "Save" at bounding box center [457, 21] width 57 height 13
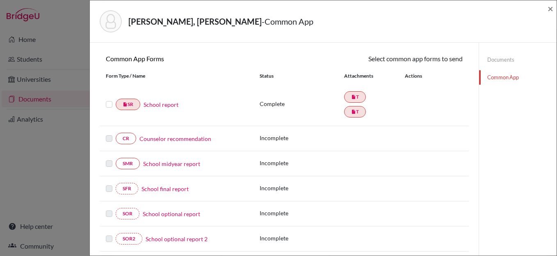
scroll to position [68, 0]
click at [108, 100] on label at bounding box center [109, 100] width 7 height 0
click at [0, 0] on input "checkbox" at bounding box center [0, 0] width 0 height 0
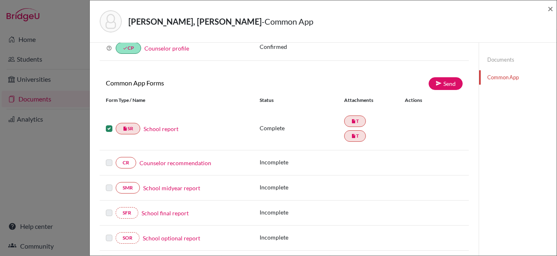
scroll to position [44, 0]
click at [445, 84] on link "Send" at bounding box center [446, 84] width 34 height 13
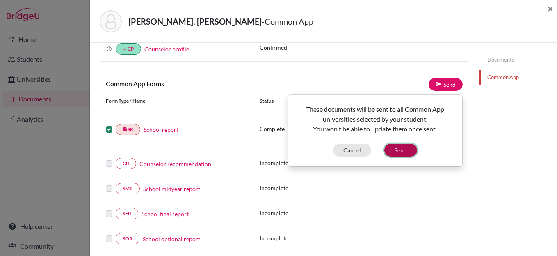
click at [400, 151] on button "Send" at bounding box center [401, 150] width 33 height 13
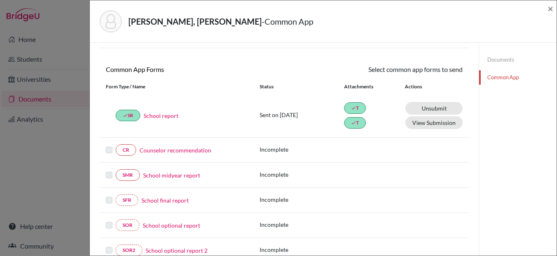
scroll to position [0, 0]
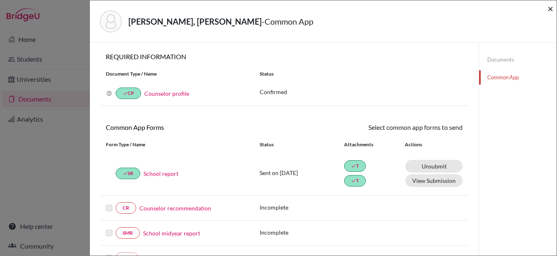
click at [548, 11] on span "×" at bounding box center [551, 8] width 6 height 12
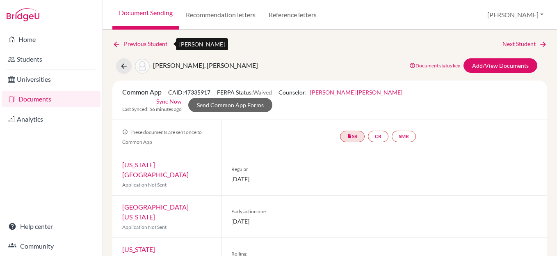
click at [143, 45] on link "Previous Student" at bounding box center [143, 43] width 62 height 9
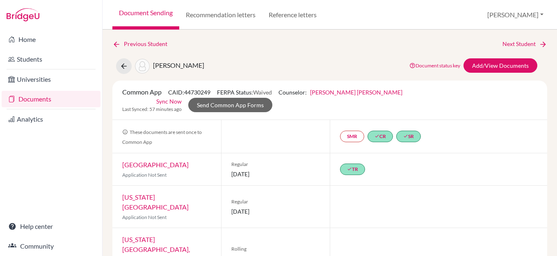
click at [161, 14] on link "Document Sending" at bounding box center [145, 15] width 67 height 30
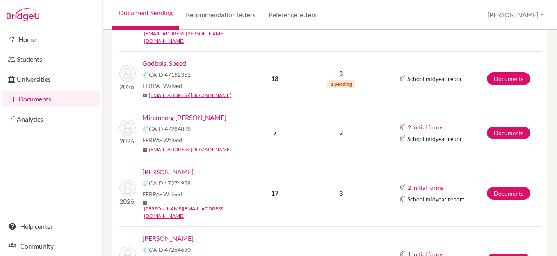
scroll to position [422, 0]
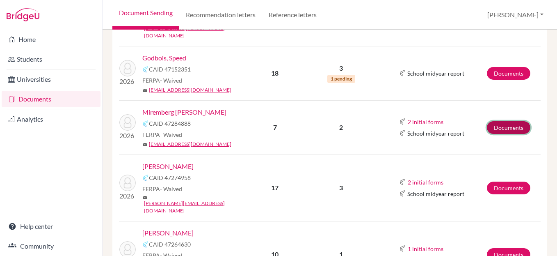
click at [505, 121] on link "Documents" at bounding box center [509, 127] width 44 height 13
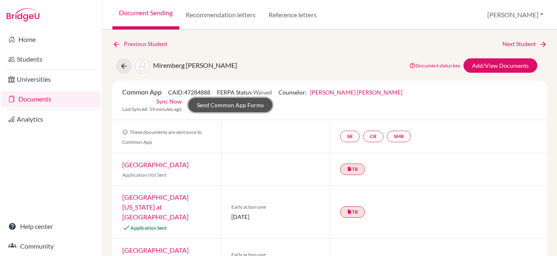
click at [273, 98] on link "Send Common App Forms" at bounding box center [230, 105] width 84 height 14
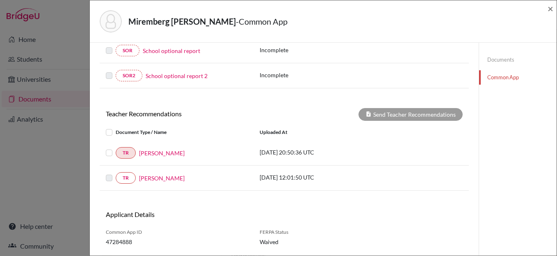
scroll to position [220, 0]
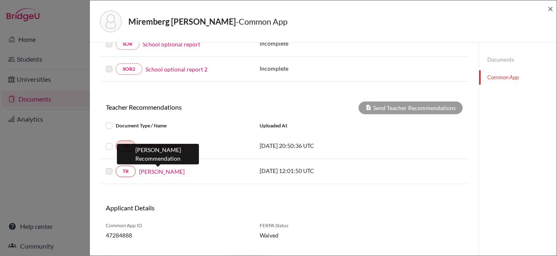
click at [148, 171] on link "[PERSON_NAME]" at bounding box center [162, 171] width 46 height 9
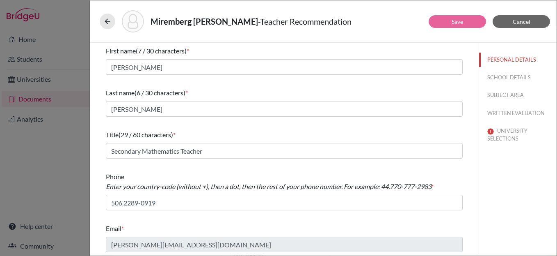
scroll to position [2, 0]
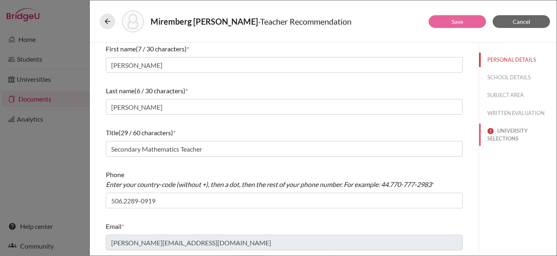
click at [509, 136] on button "UNIVERSITY SELECTIONS" at bounding box center [518, 135] width 78 height 22
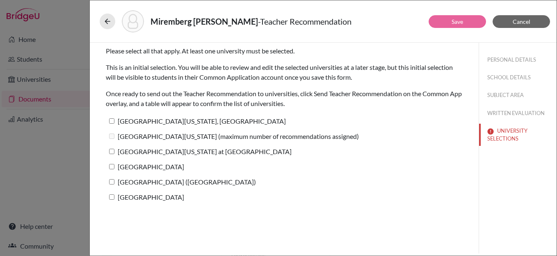
click at [112, 121] on input "[GEOGRAPHIC_DATA][US_STATE], [GEOGRAPHIC_DATA]" at bounding box center [111, 120] width 5 height 5
checkbox input "true"
click at [112, 150] on input "[GEOGRAPHIC_DATA][US_STATE] at [GEOGRAPHIC_DATA]" at bounding box center [111, 151] width 5 height 5
checkbox input "true"
click at [114, 163] on label "[GEOGRAPHIC_DATA]" at bounding box center [145, 167] width 78 height 12
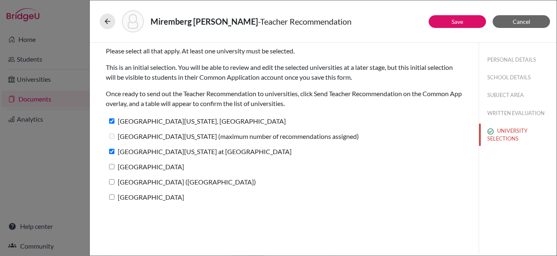
click at [114, 164] on input "[GEOGRAPHIC_DATA]" at bounding box center [111, 166] width 5 height 5
checkbox input "true"
click at [112, 180] on input "[GEOGRAPHIC_DATA] ([GEOGRAPHIC_DATA])" at bounding box center [111, 181] width 5 height 5
checkbox input "true"
click at [111, 195] on input "[GEOGRAPHIC_DATA]" at bounding box center [111, 196] width 5 height 5
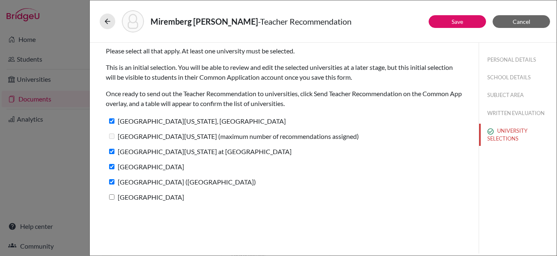
checkbox input "true"
click at [454, 23] on link "Save" at bounding box center [457, 21] width 11 height 7
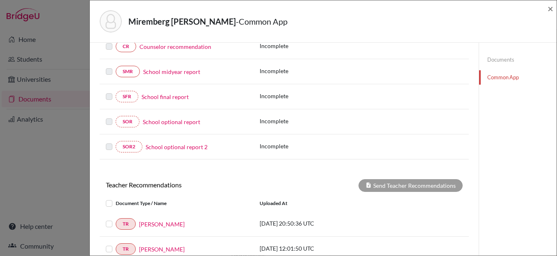
scroll to position [237, 0]
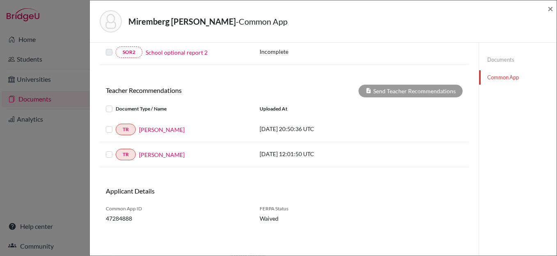
click at [116, 104] on label at bounding box center [116, 104] width 0 height 0
click at [0, 0] on input "checkbox" at bounding box center [0, 0] width 0 height 0
click at [116, 149] on label at bounding box center [116, 149] width 0 height 0
click at [0, 0] on input "checkbox" at bounding box center [0, 0] width 0 height 0
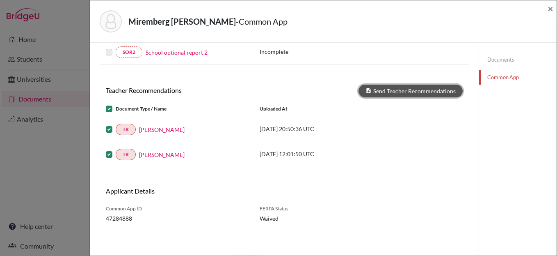
click at [407, 88] on button "Send Teacher Recommendations" at bounding box center [411, 91] width 104 height 13
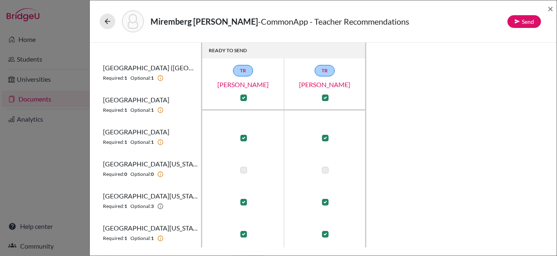
scroll to position [87, 0]
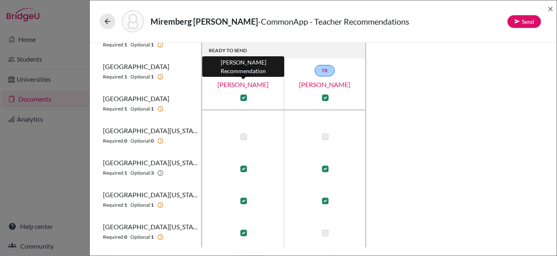
click at [248, 84] on link "[PERSON_NAME]" at bounding box center [243, 85] width 82 height 10
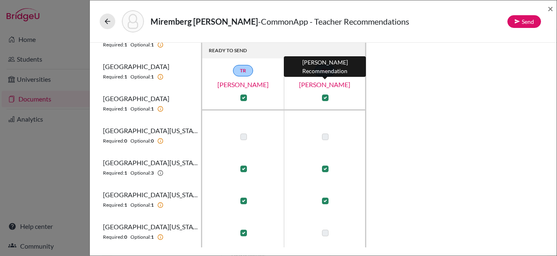
click at [319, 83] on link "[PERSON_NAME]" at bounding box center [325, 85] width 82 height 10
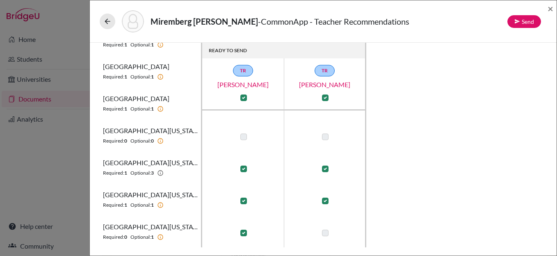
click at [244, 233] on label at bounding box center [244, 232] width 7 height 7
click at [244, 233] on input "checkbox" at bounding box center [241, 232] width 7 height 8
checkbox input "false"
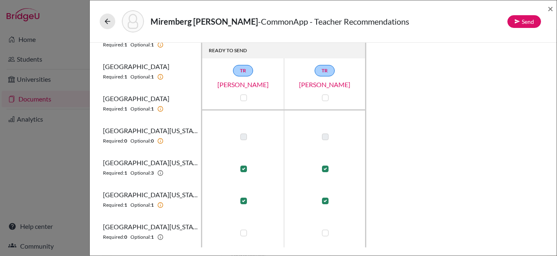
click at [326, 234] on label at bounding box center [325, 232] width 7 height 7
click at [326, 234] on input "checkbox" at bounding box center [323, 232] width 7 height 8
checkbox input "true"
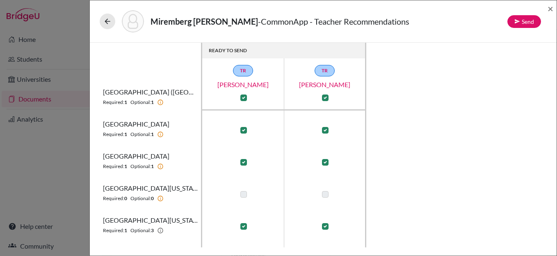
scroll to position [0, 0]
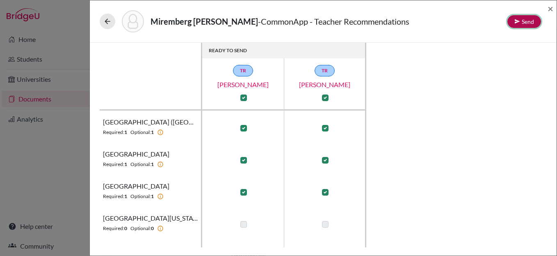
click at [525, 21] on button "Send" at bounding box center [525, 21] width 34 height 13
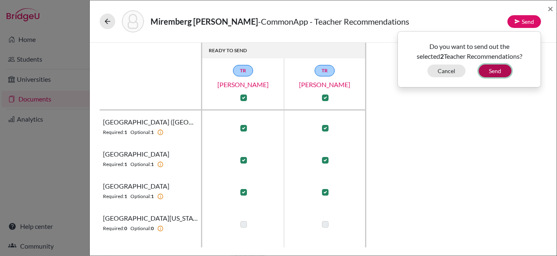
click at [490, 71] on button "Send" at bounding box center [495, 70] width 33 height 13
checkbox input "false"
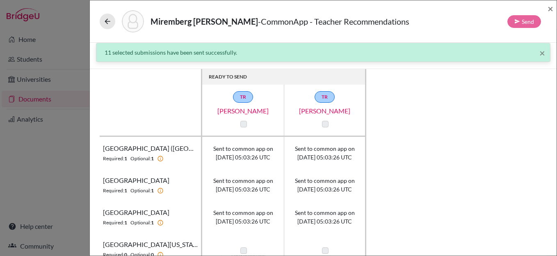
scroll to position [1, 0]
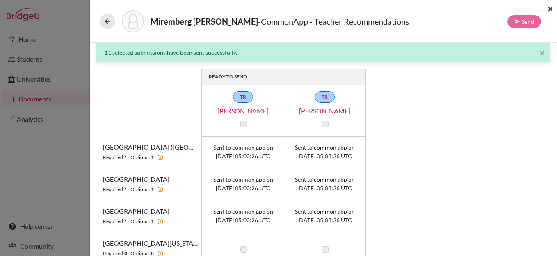
click at [550, 7] on span "×" at bounding box center [551, 8] width 6 height 12
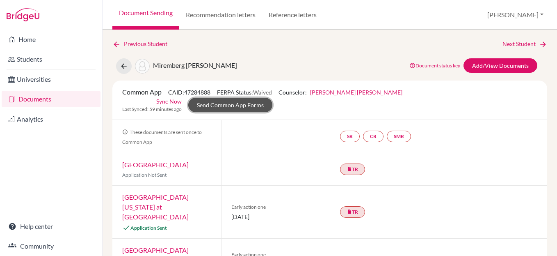
click at [273, 98] on link "Send Common App Forms" at bounding box center [230, 105] width 84 height 14
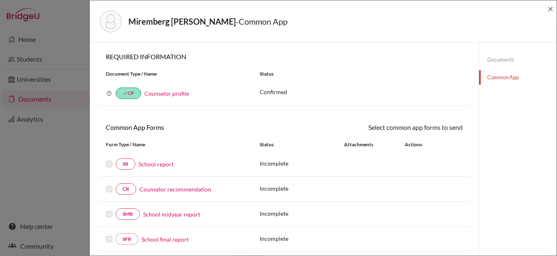
click at [154, 164] on link "School report" at bounding box center [156, 164] width 35 height 9
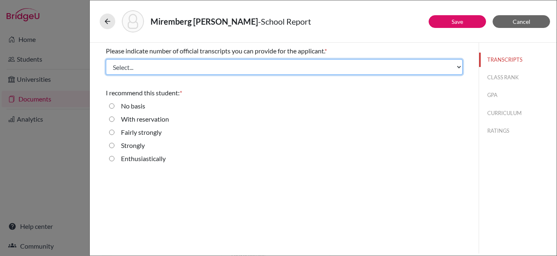
click at [139, 66] on select "Select... 1 2 3 4" at bounding box center [284, 67] width 357 height 16
select select "1"
click at [106, 59] on select "Select... 1 2 3 4" at bounding box center [284, 67] width 357 height 16
